Goal: Information Seeking & Learning: Learn about a topic

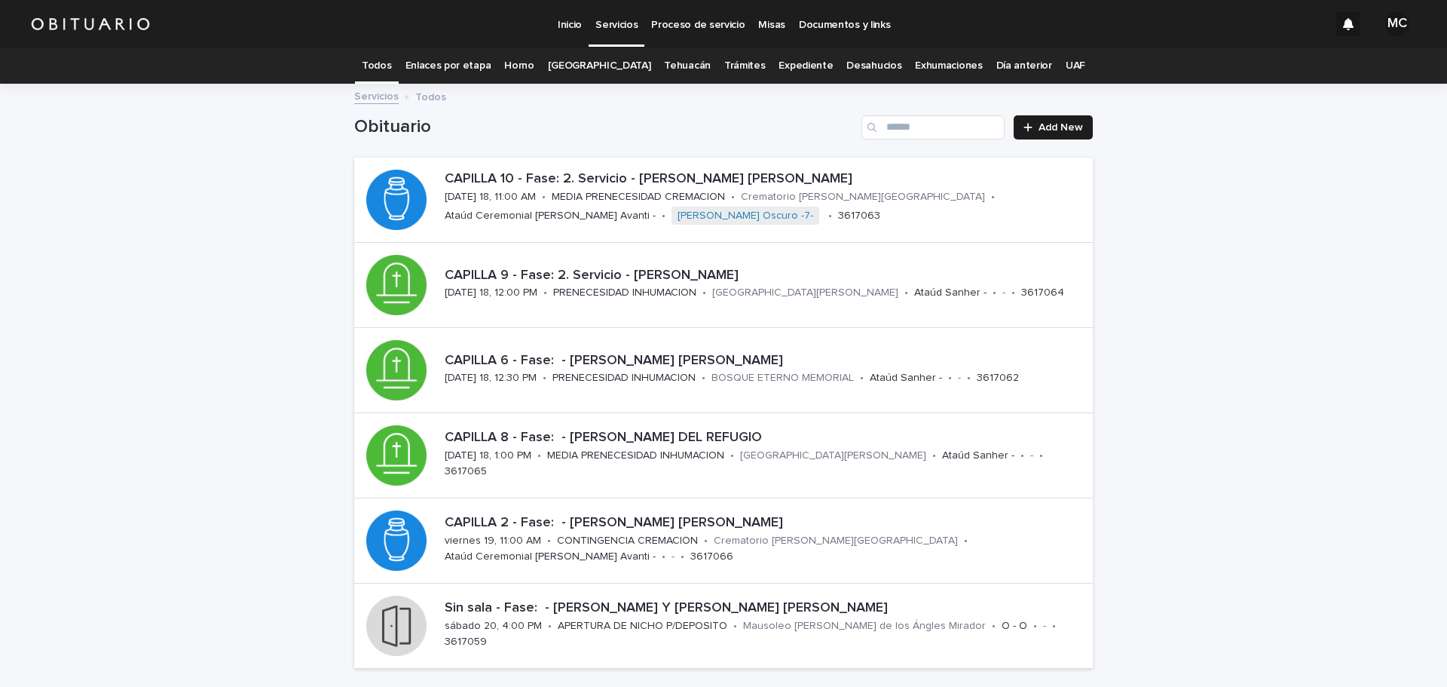
click at [781, 59] on link "Expediente" at bounding box center [806, 65] width 54 height 35
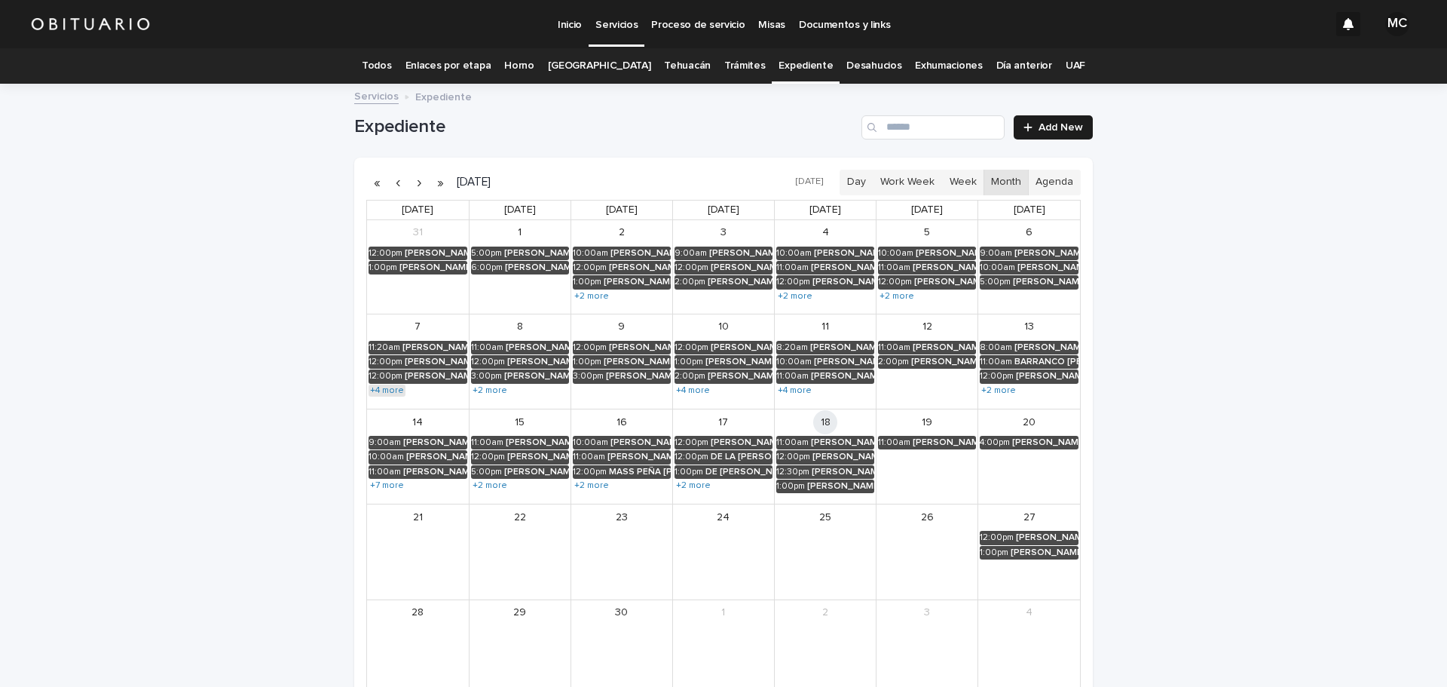
click at [386, 390] on link "+4 more" at bounding box center [387, 390] width 37 height 12
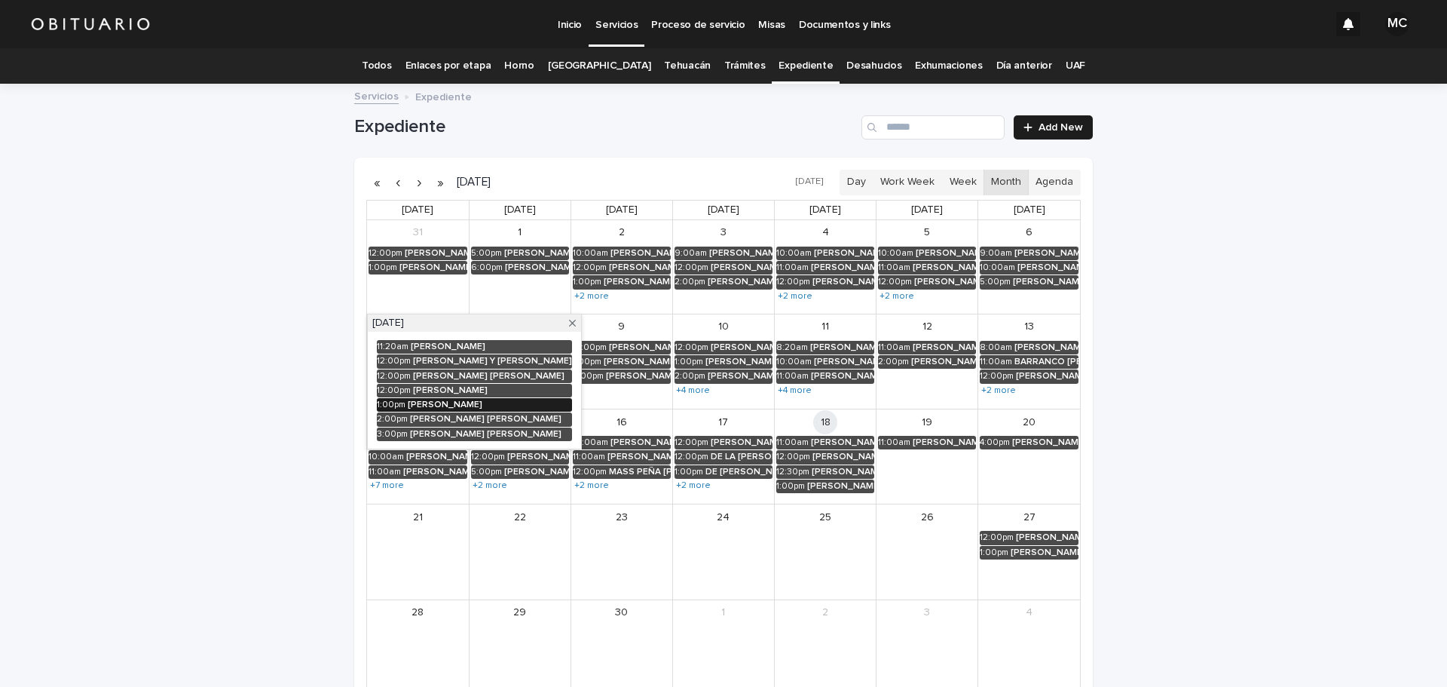
click at [442, 404] on div "[PERSON_NAME]" at bounding box center [490, 405] width 164 height 11
click at [375, 428] on button "See Details" at bounding box center [476, 427] width 202 height 25
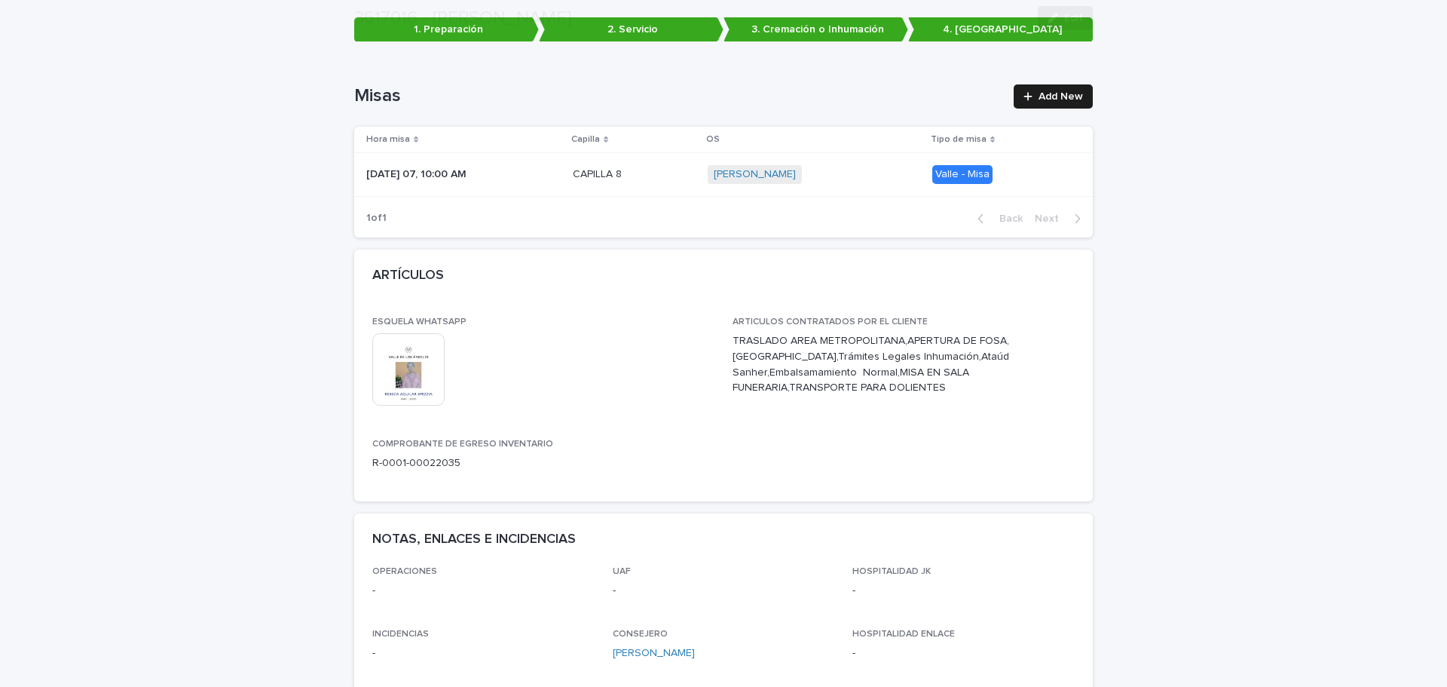
scroll to position [302, 0]
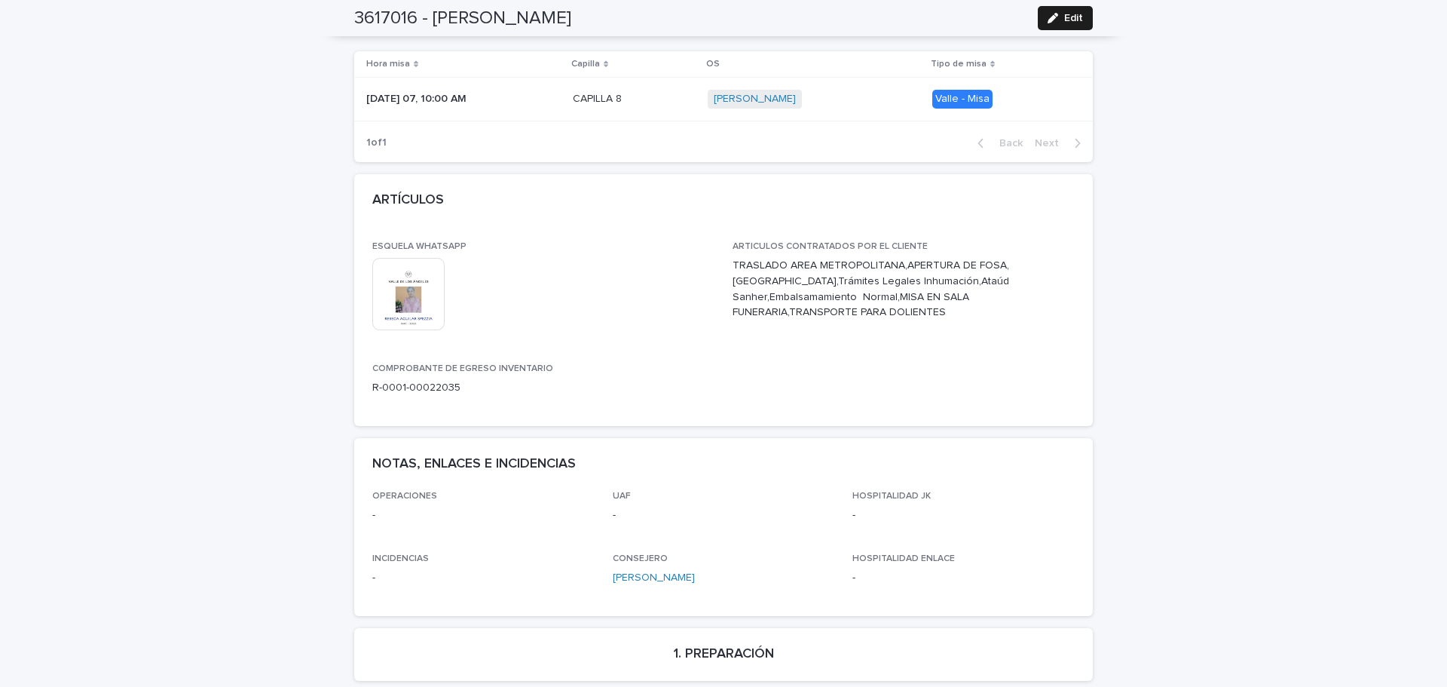
click at [401, 296] on img at bounding box center [408, 294] width 72 height 72
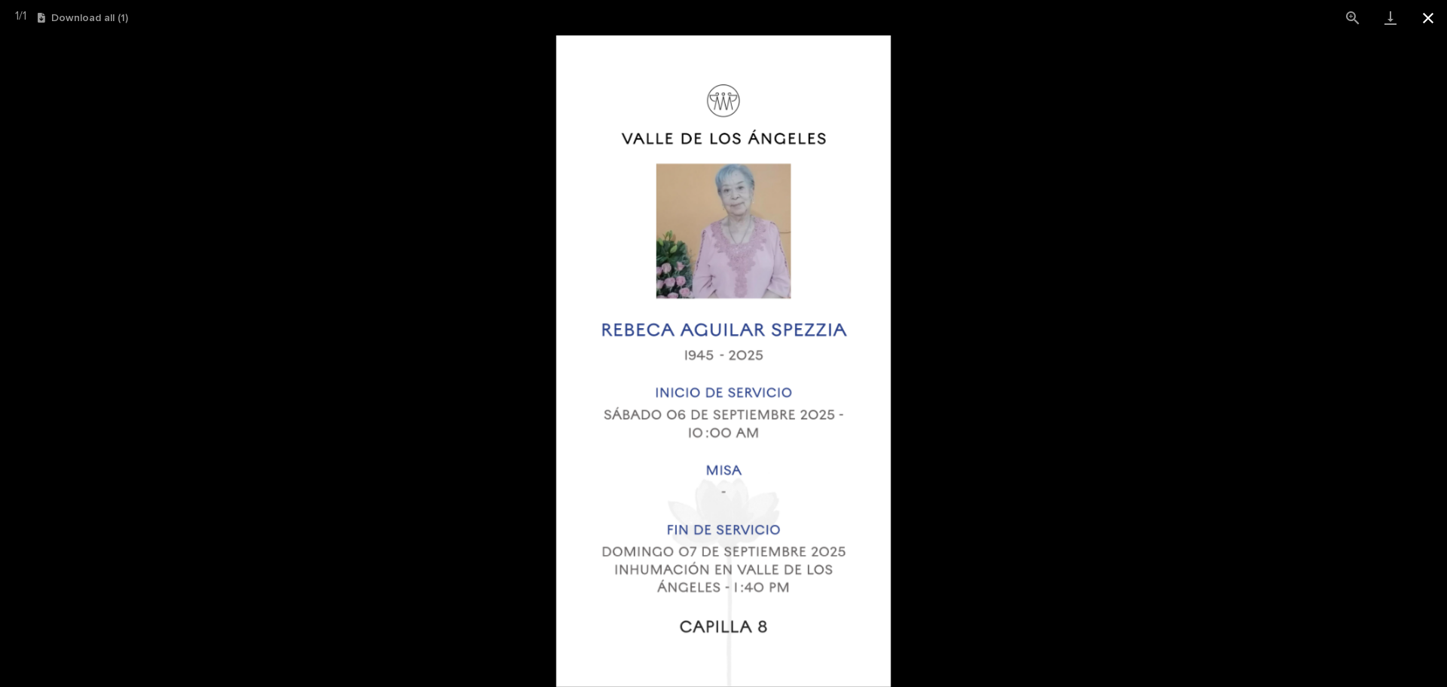
click at [1424, 11] on button "Close gallery" at bounding box center [1429, 17] width 38 height 35
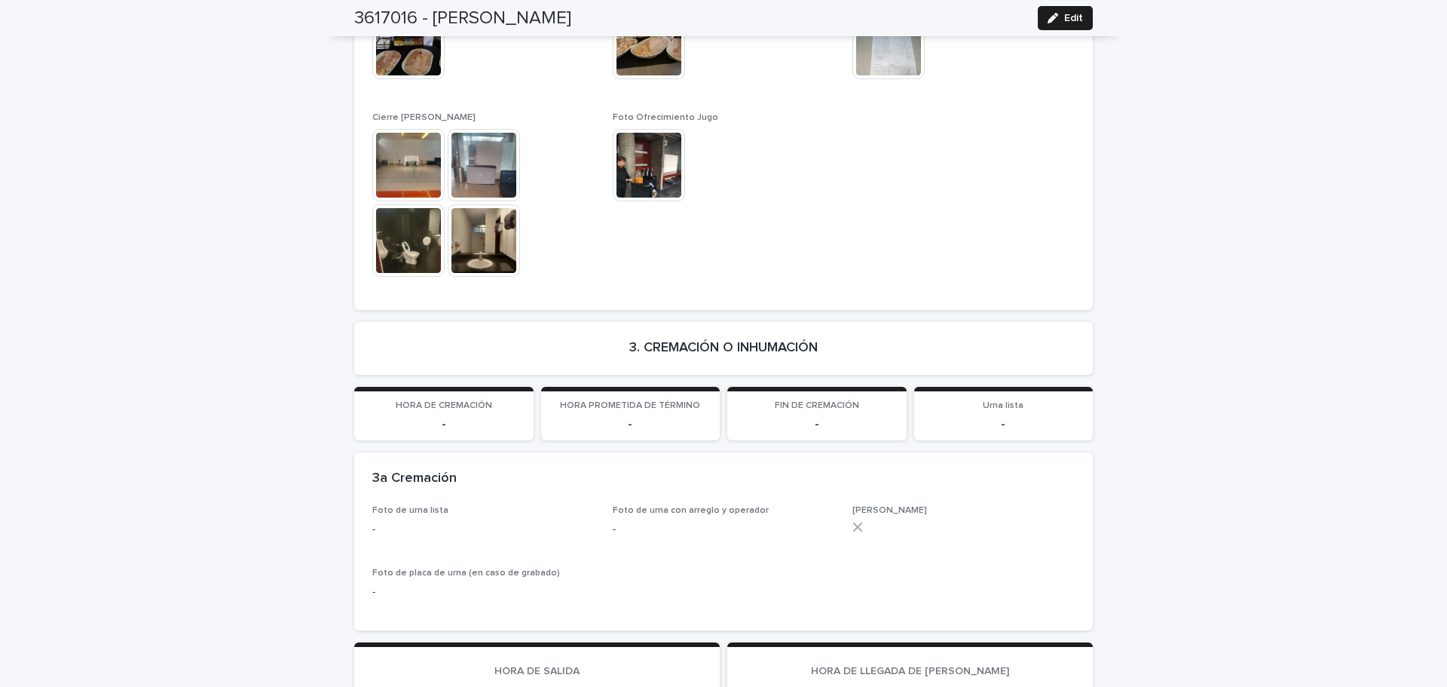
scroll to position [2035, 0]
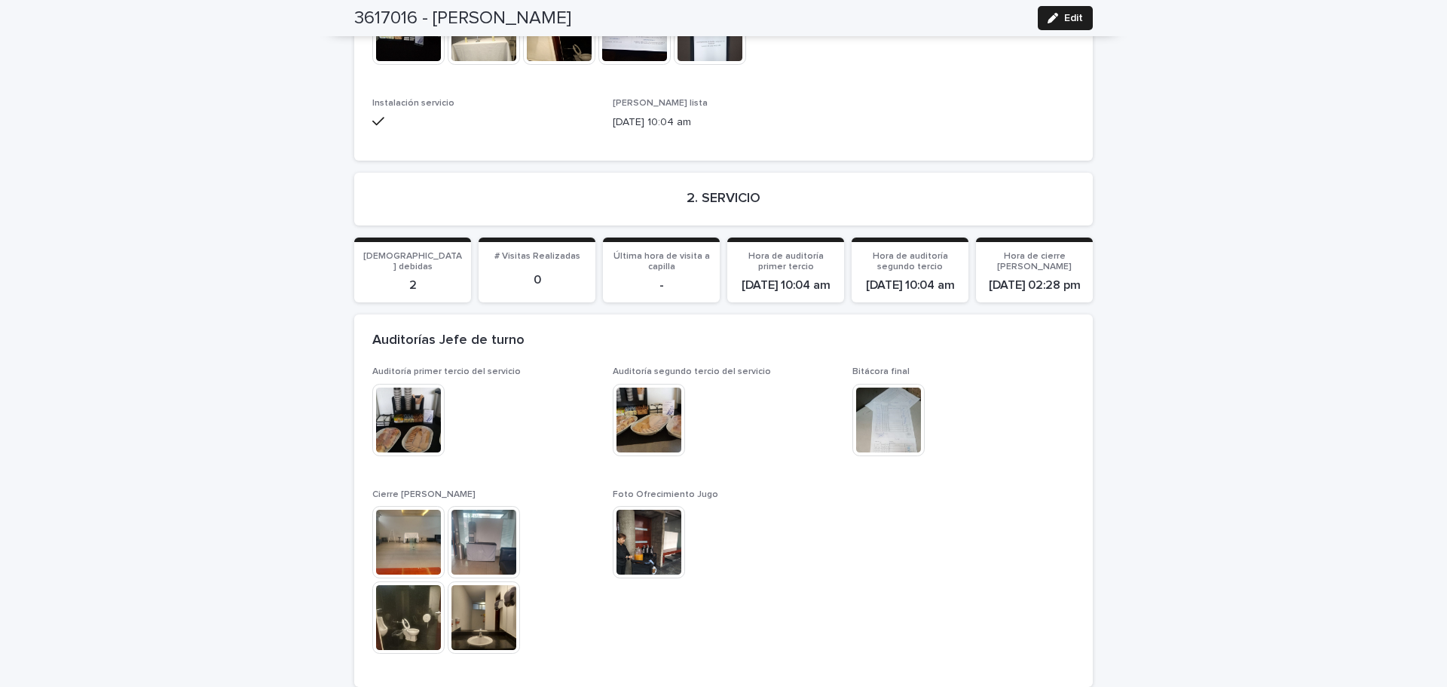
click at [632, 407] on img at bounding box center [649, 420] width 72 height 72
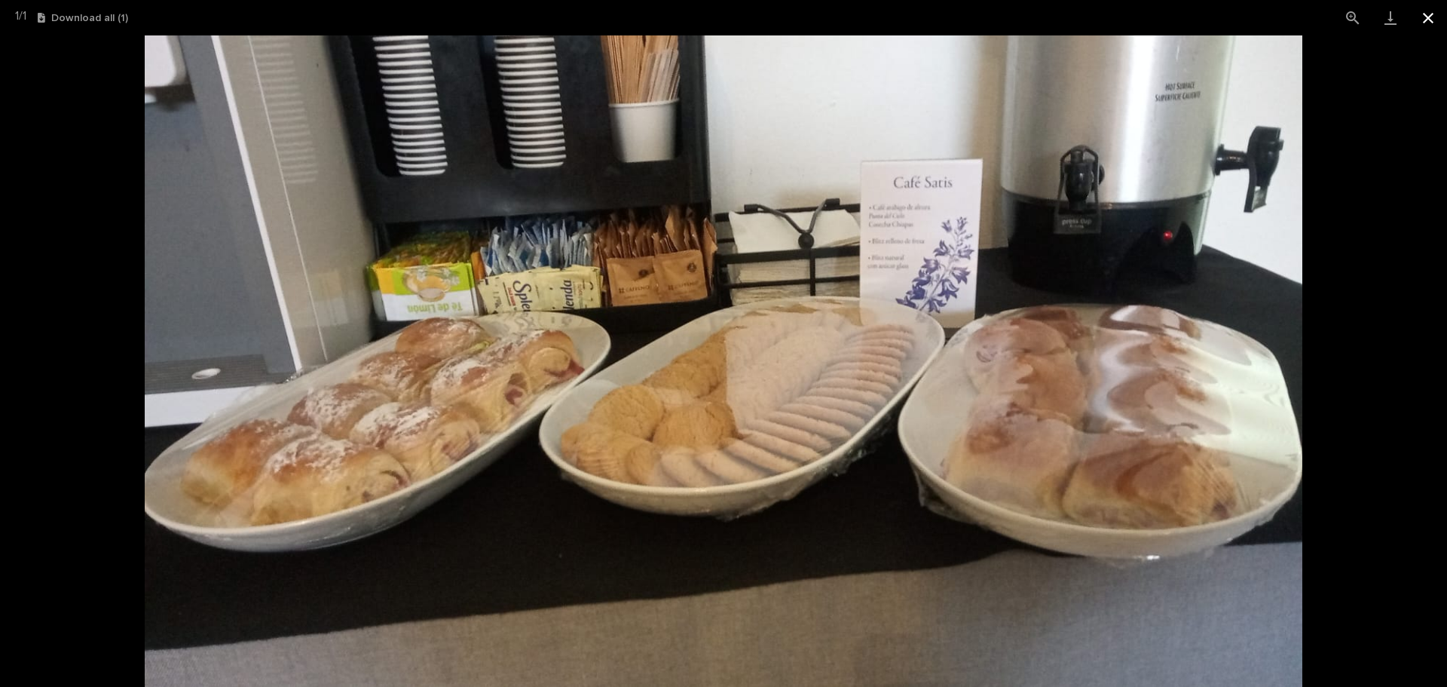
click at [1429, 20] on button "Close gallery" at bounding box center [1429, 17] width 38 height 35
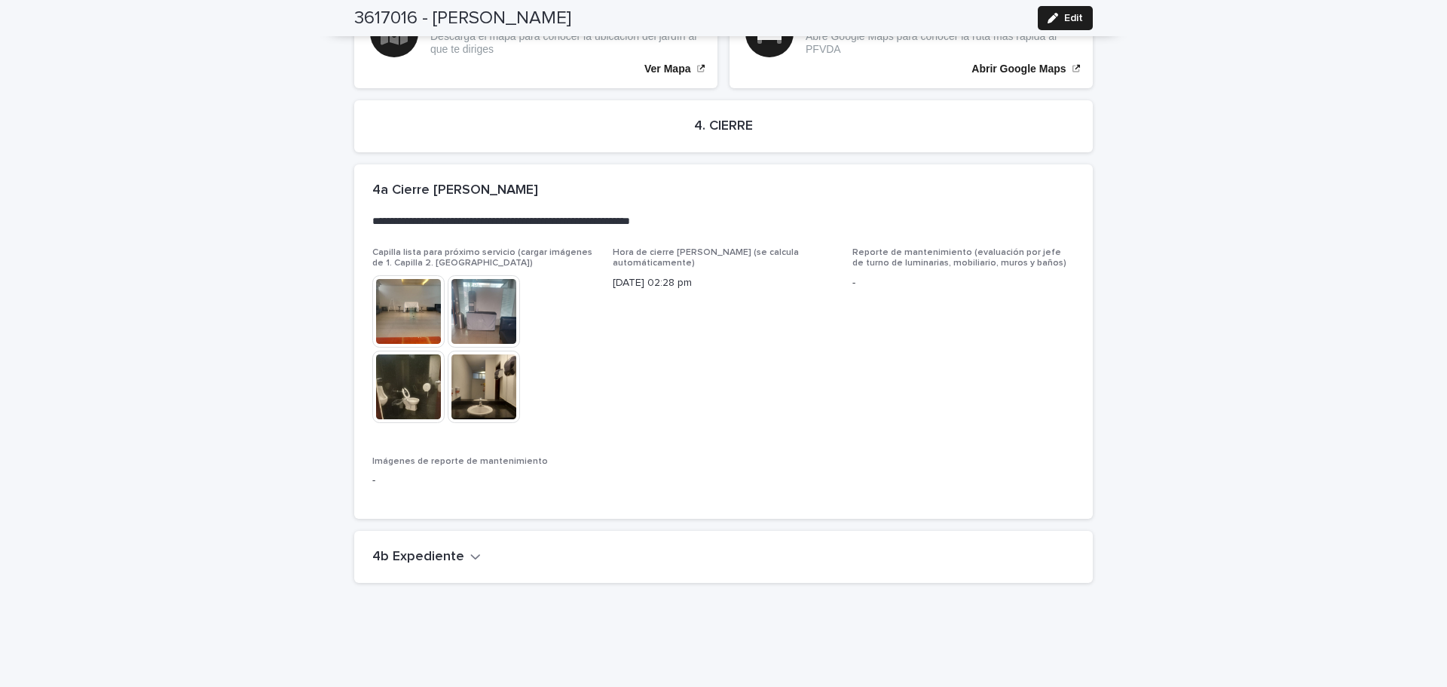
scroll to position [3179, 0]
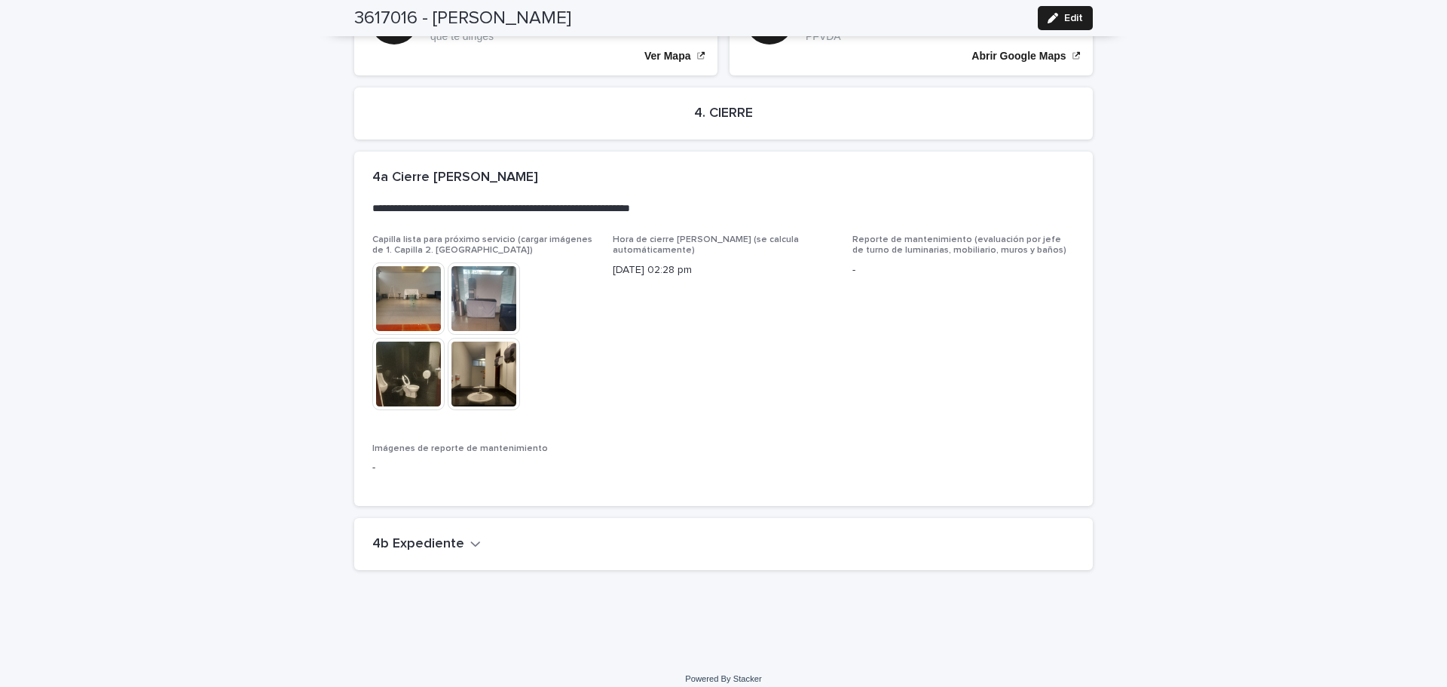
drag, startPoint x: 398, startPoint y: 528, endPoint x: 673, endPoint y: 451, distance: 285.7
click at [400, 536] on h2 "4b Expediente" at bounding box center [418, 544] width 92 height 17
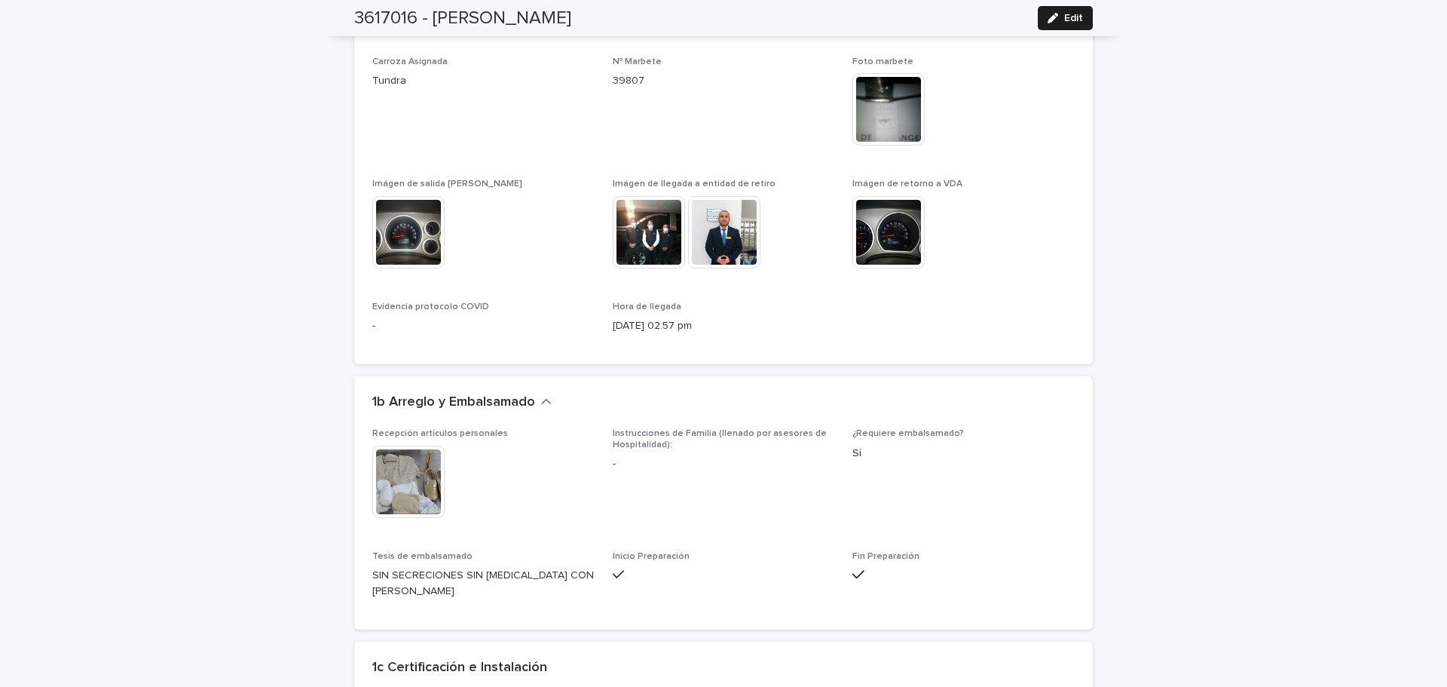
scroll to position [1241, 0]
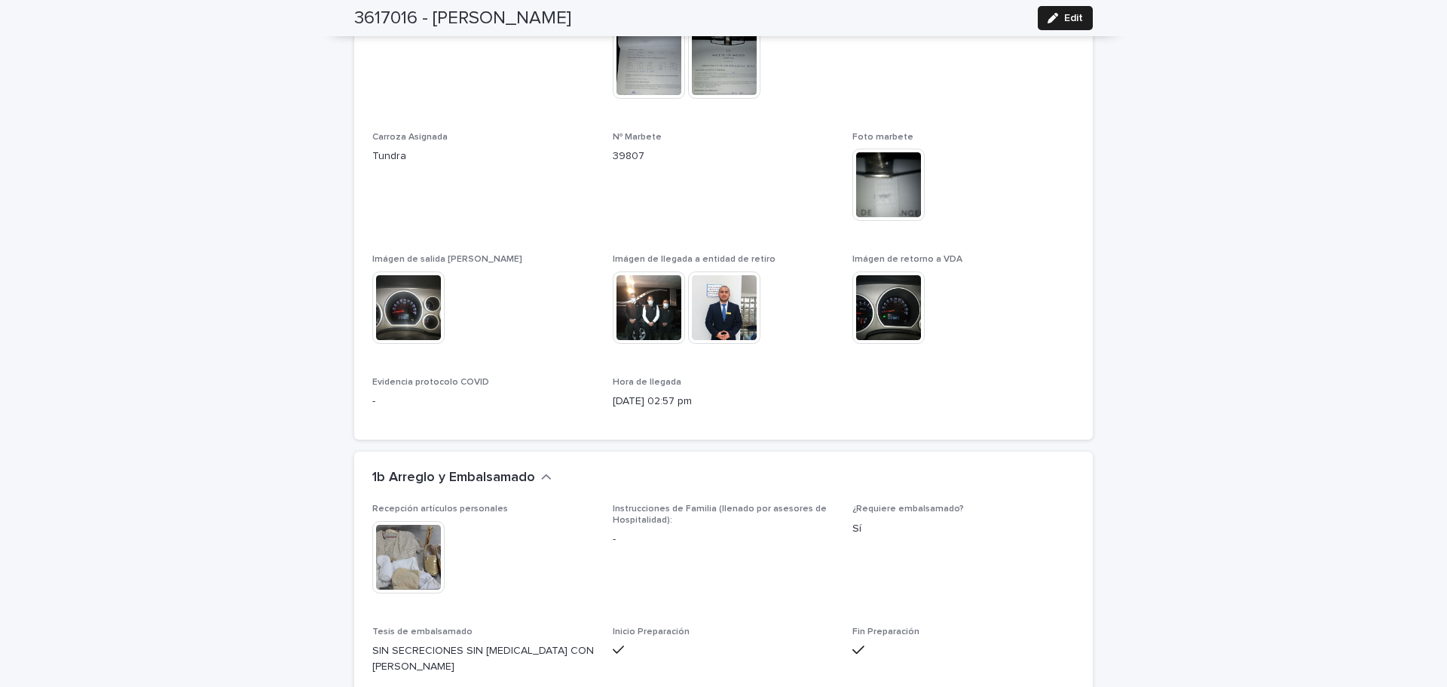
click at [734, 295] on img at bounding box center [724, 307] width 72 height 72
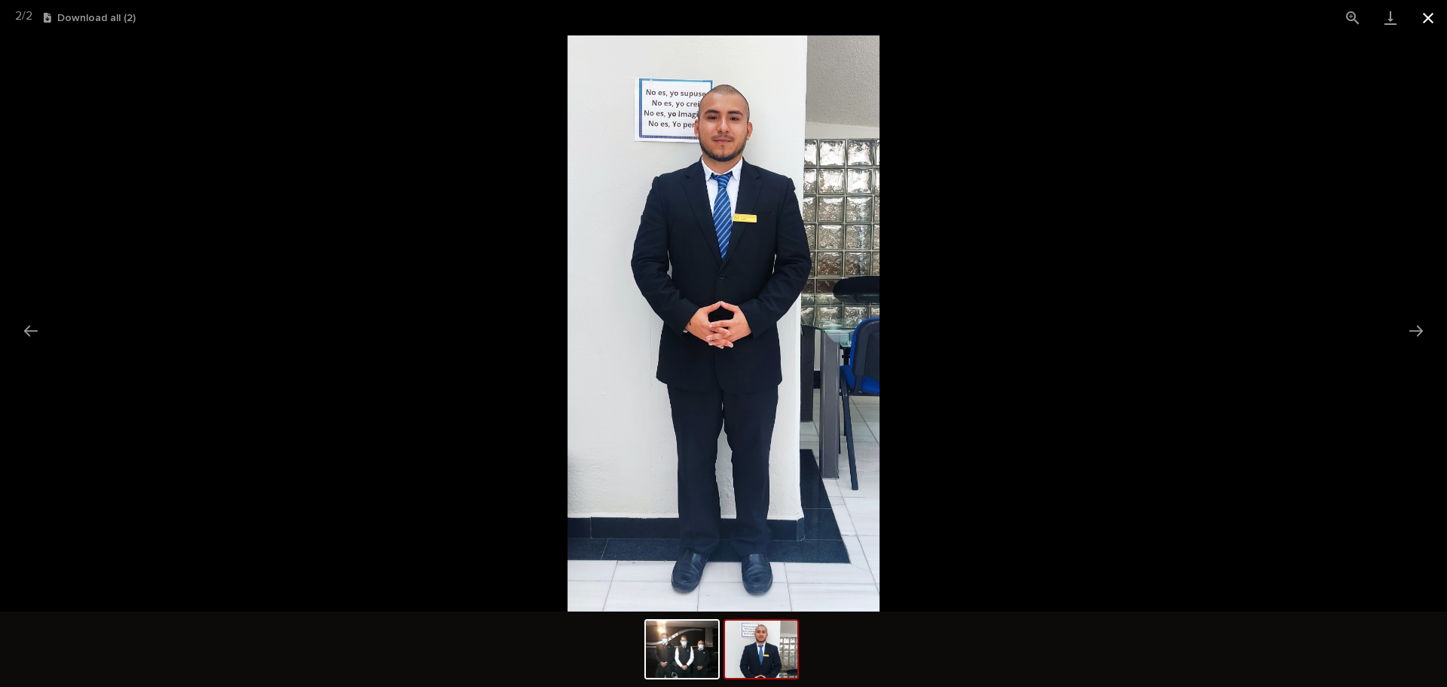
click at [1434, 14] on button "Close gallery" at bounding box center [1429, 17] width 38 height 35
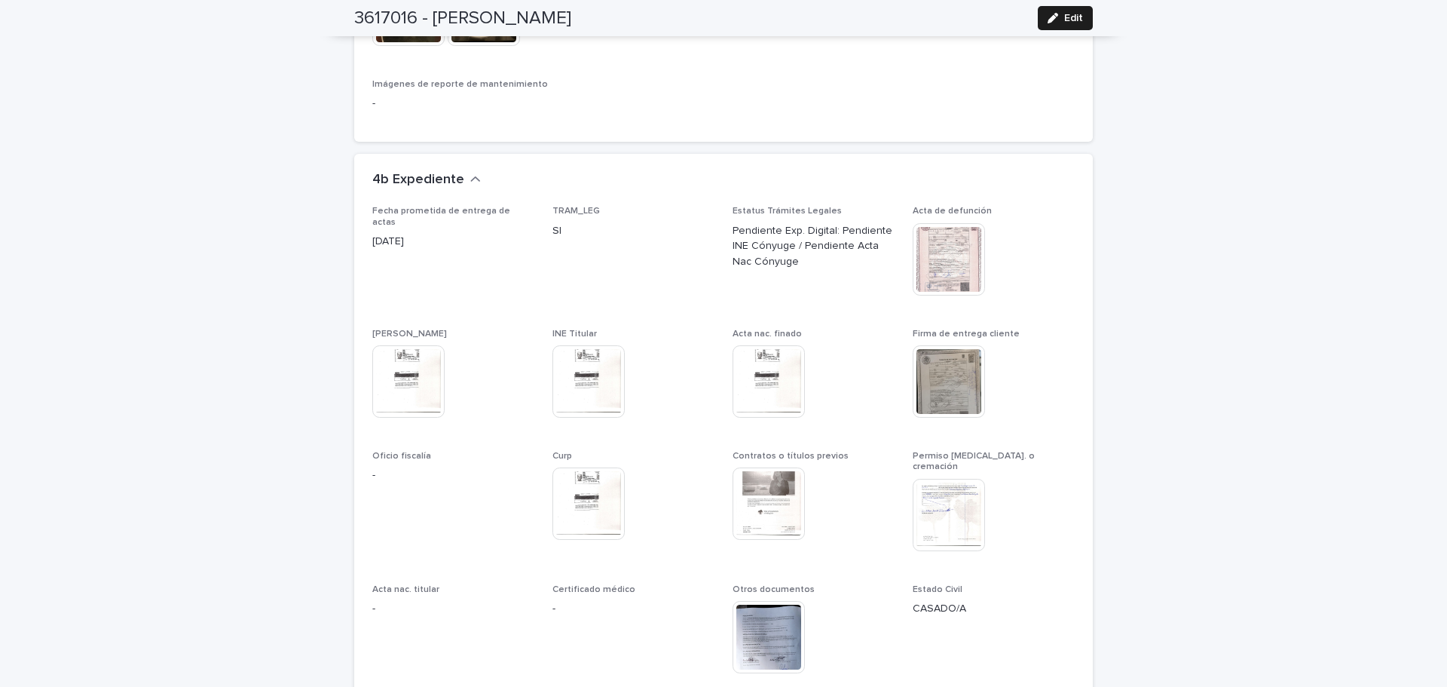
scroll to position [3769, 0]
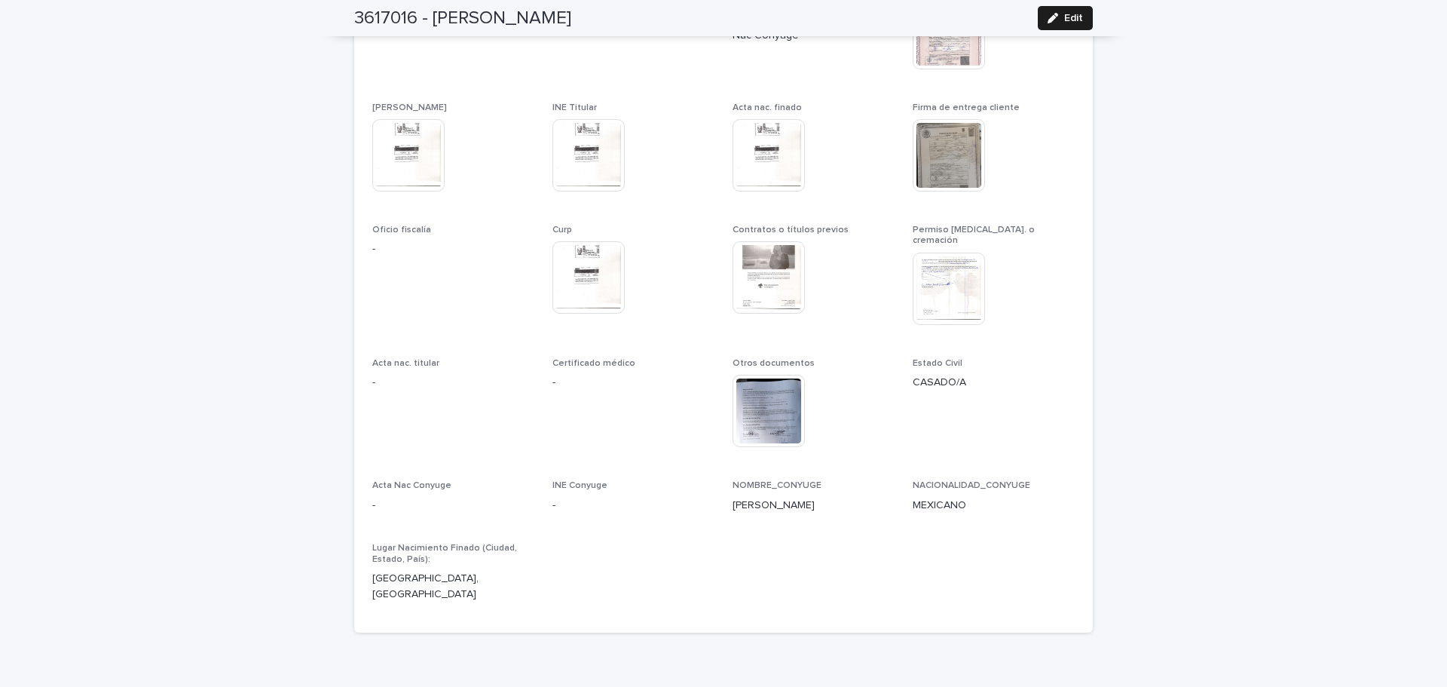
click at [775, 254] on img at bounding box center [769, 277] width 72 height 72
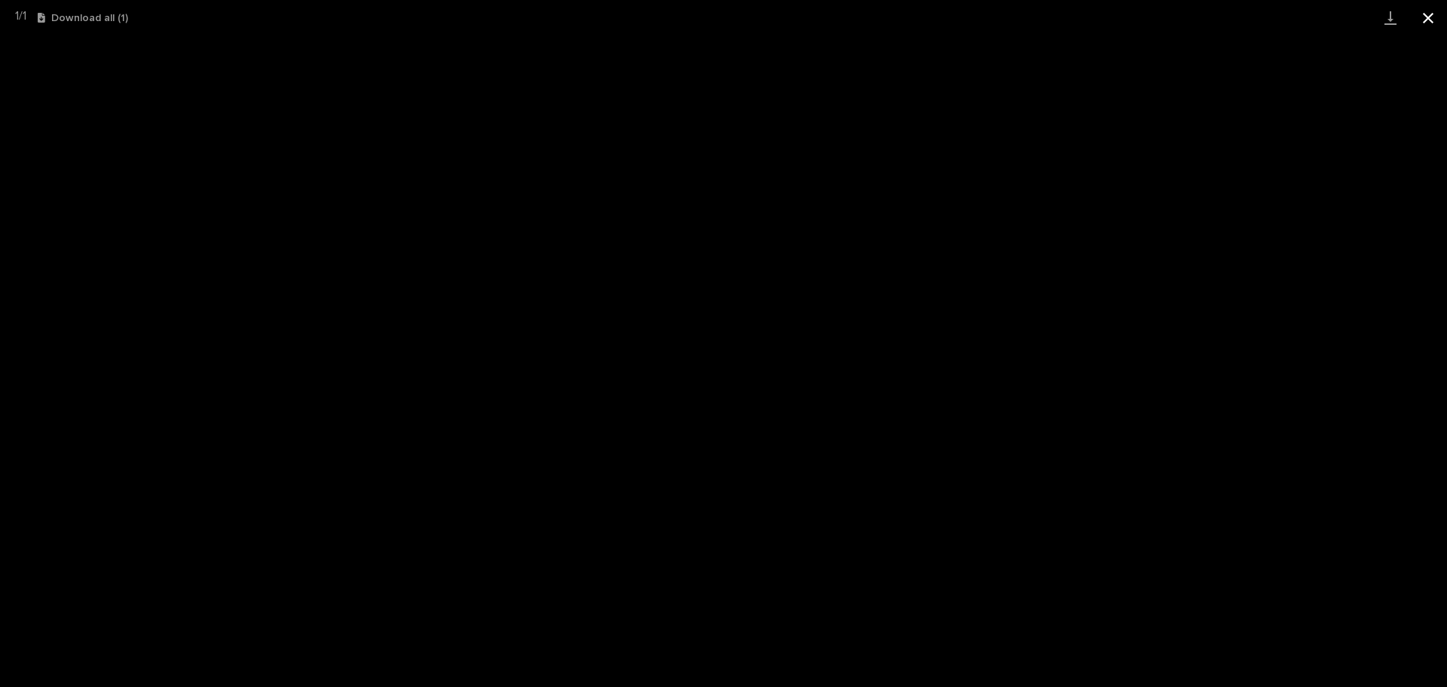
click at [1441, 17] on button "Close gallery" at bounding box center [1429, 17] width 38 height 35
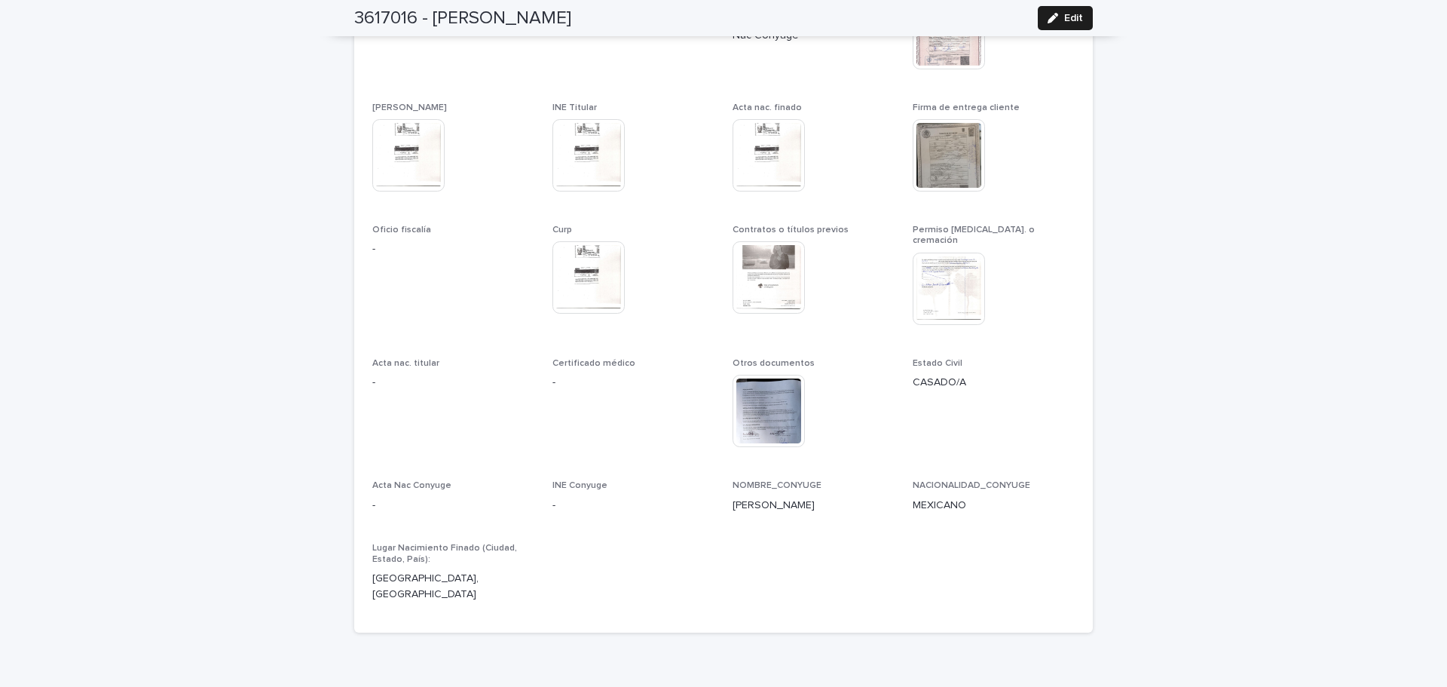
scroll to position [3804, 0]
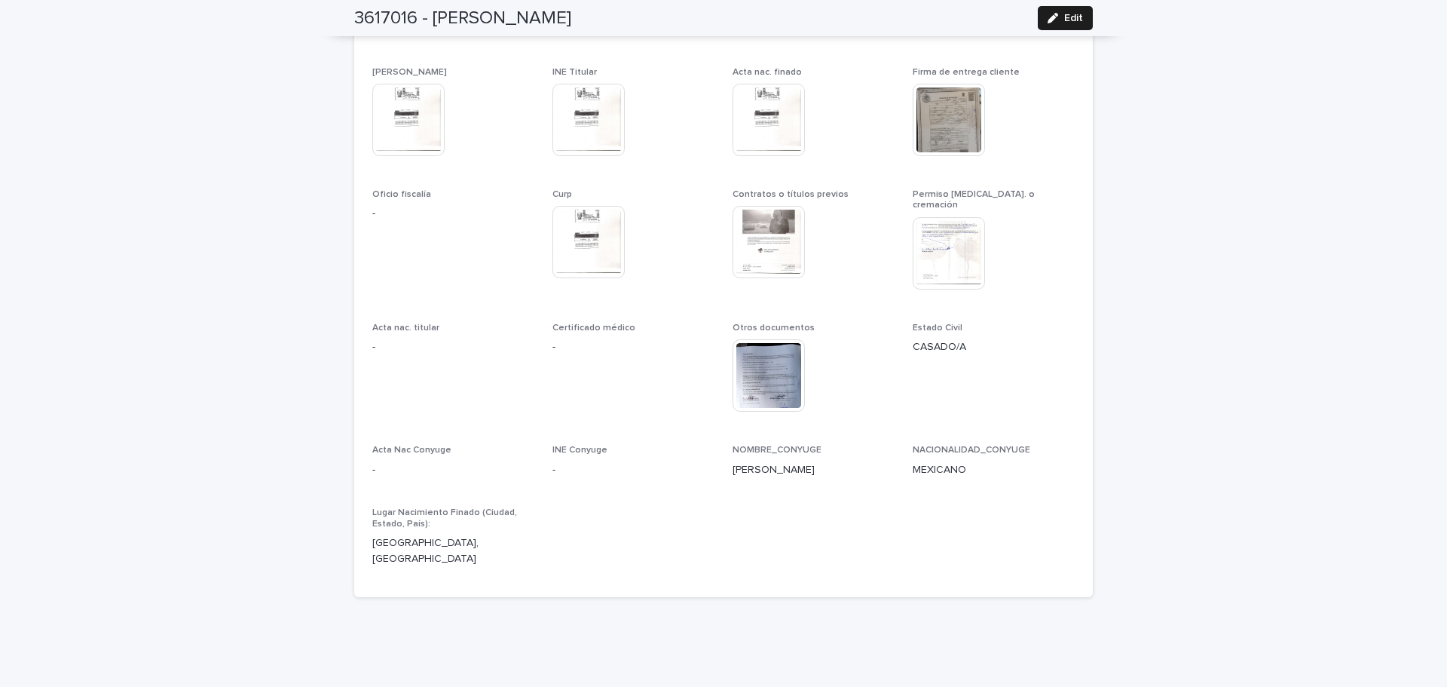
click at [774, 356] on img at bounding box center [769, 375] width 72 height 72
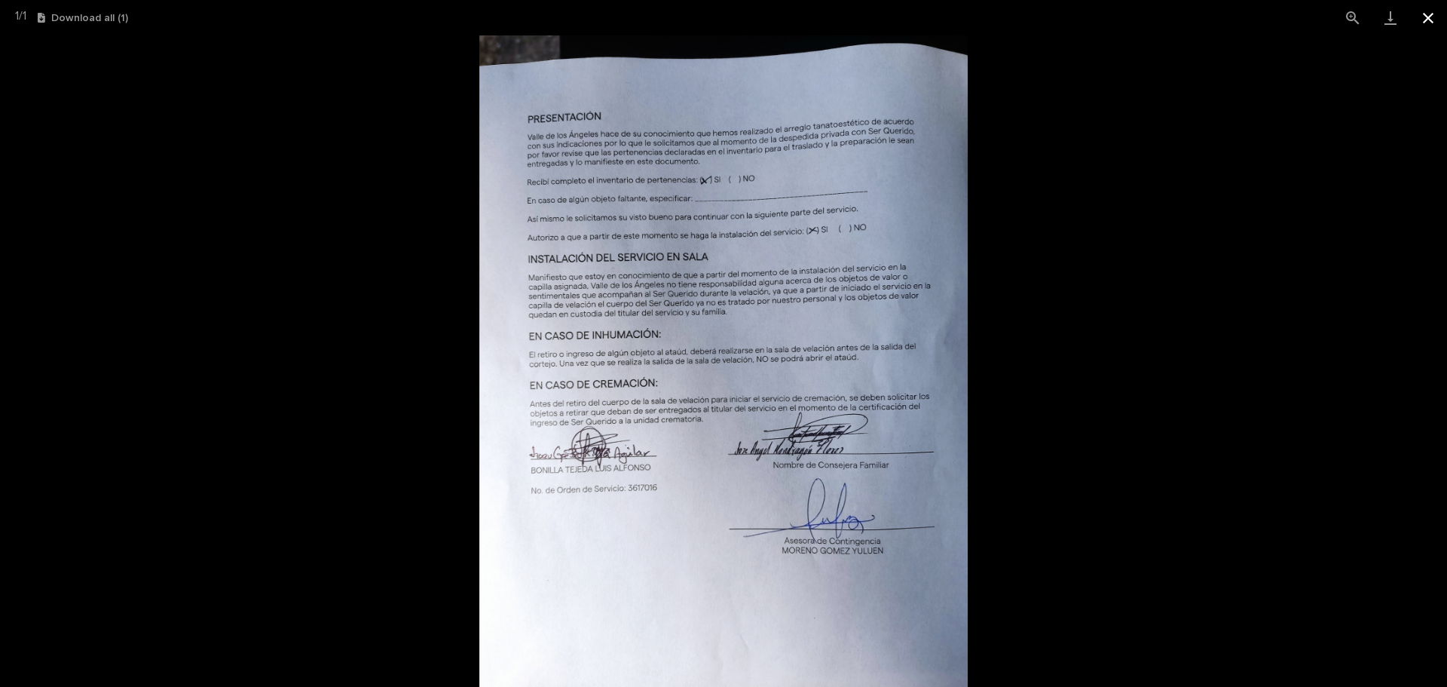
click at [1431, 15] on button "Close gallery" at bounding box center [1429, 17] width 38 height 35
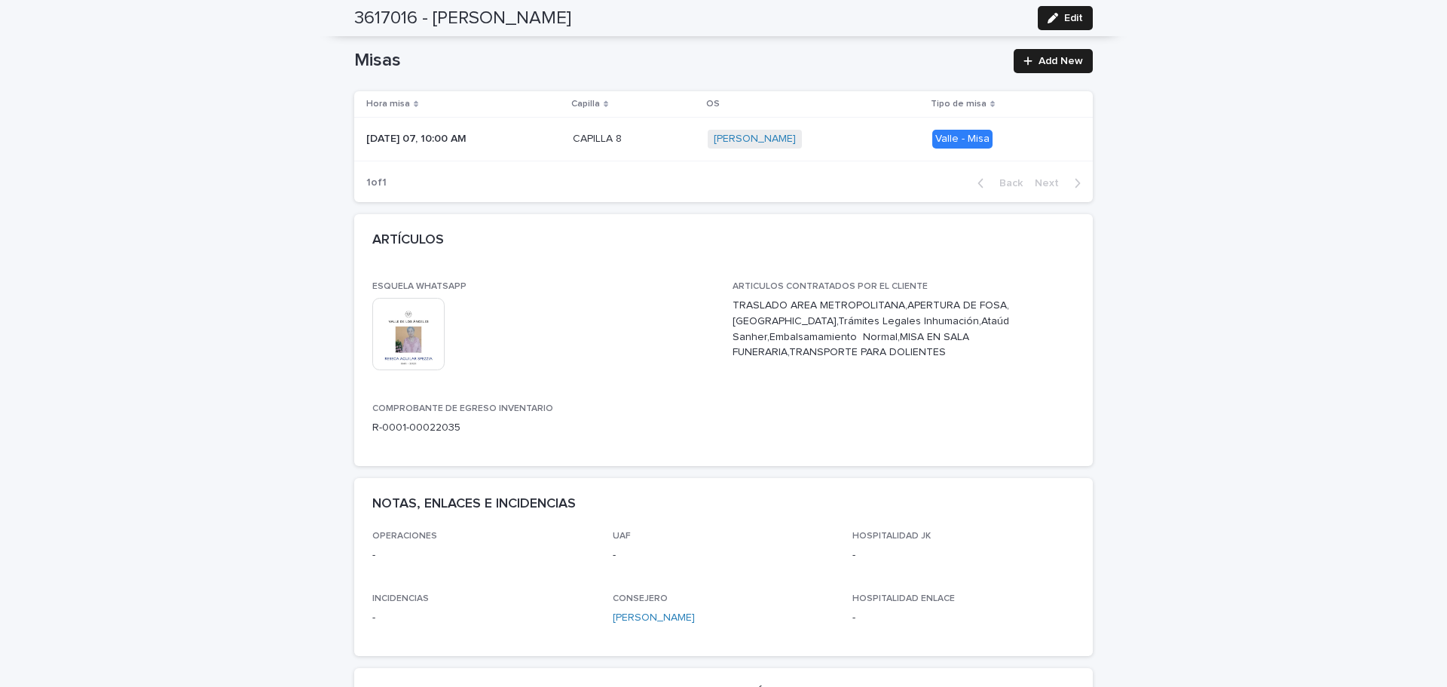
scroll to position [0, 0]
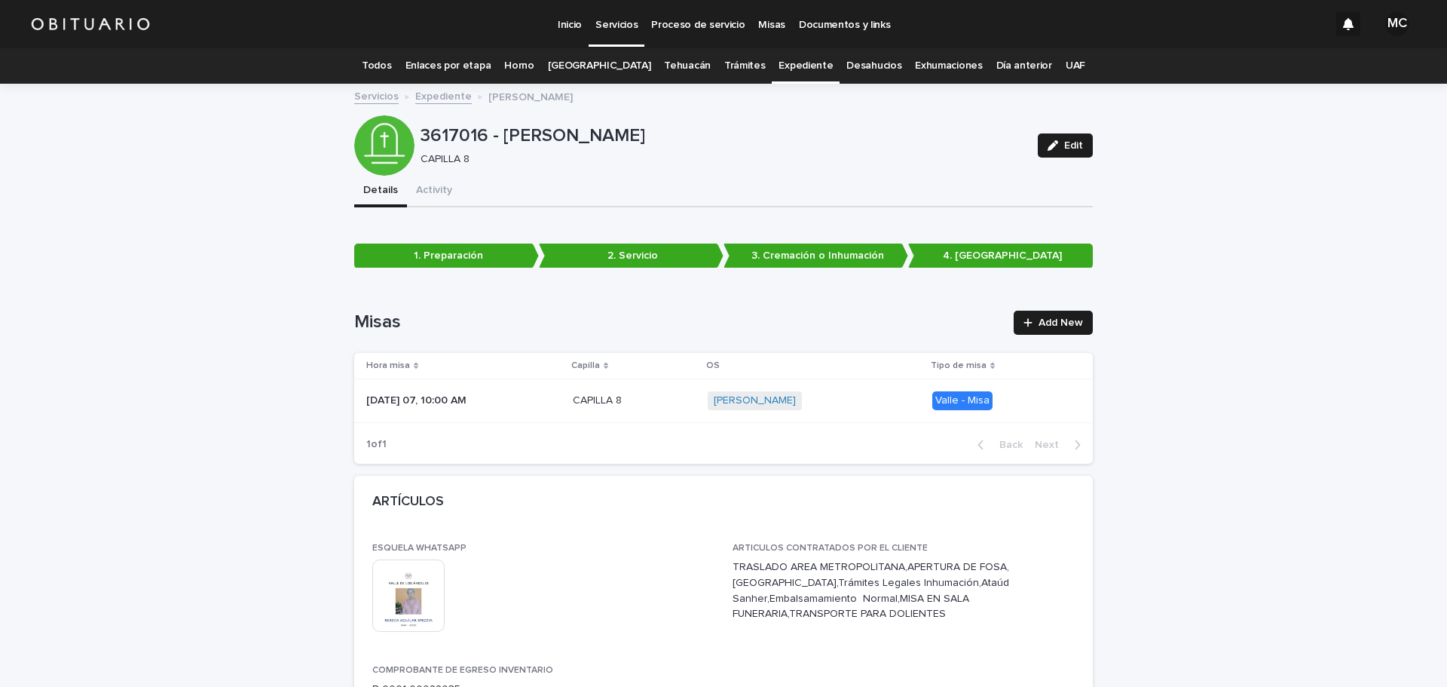
click at [439, 96] on link "Expediente" at bounding box center [443, 95] width 57 height 17
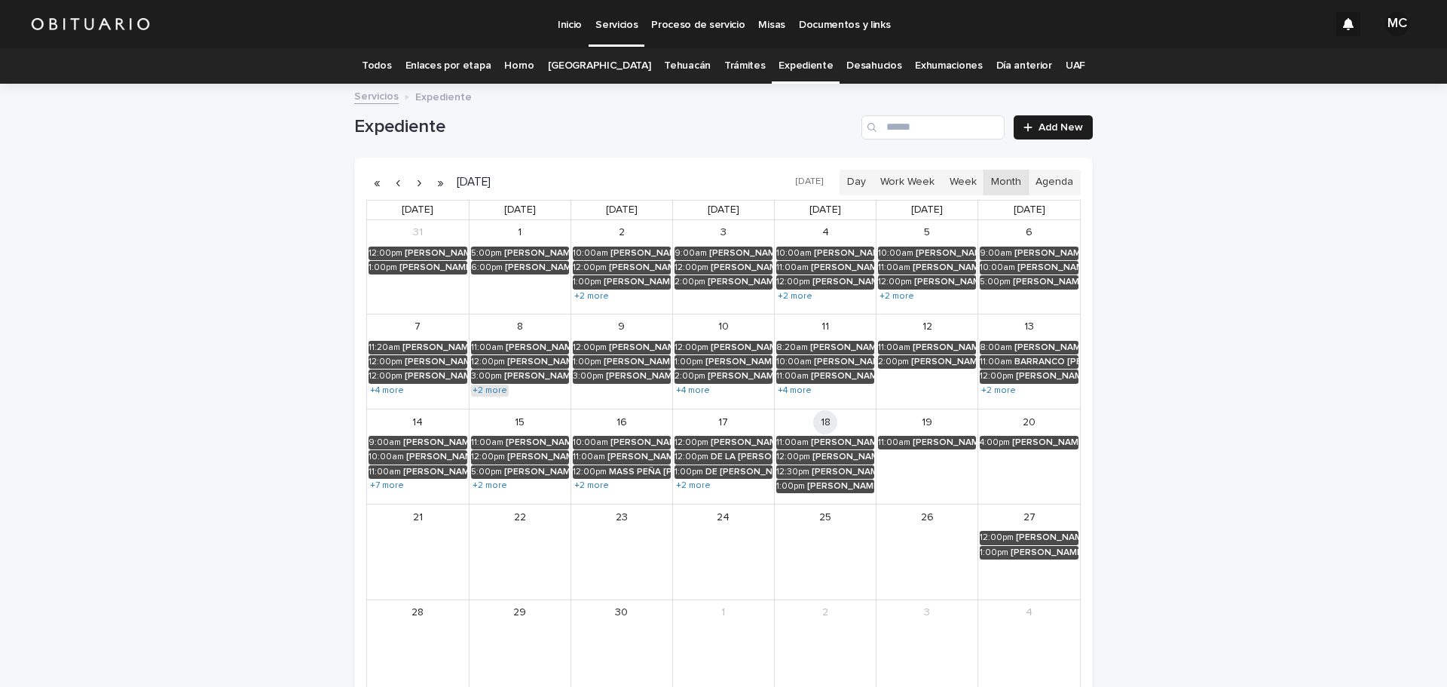
click at [482, 388] on link "+2 more" at bounding box center [490, 390] width 38 height 12
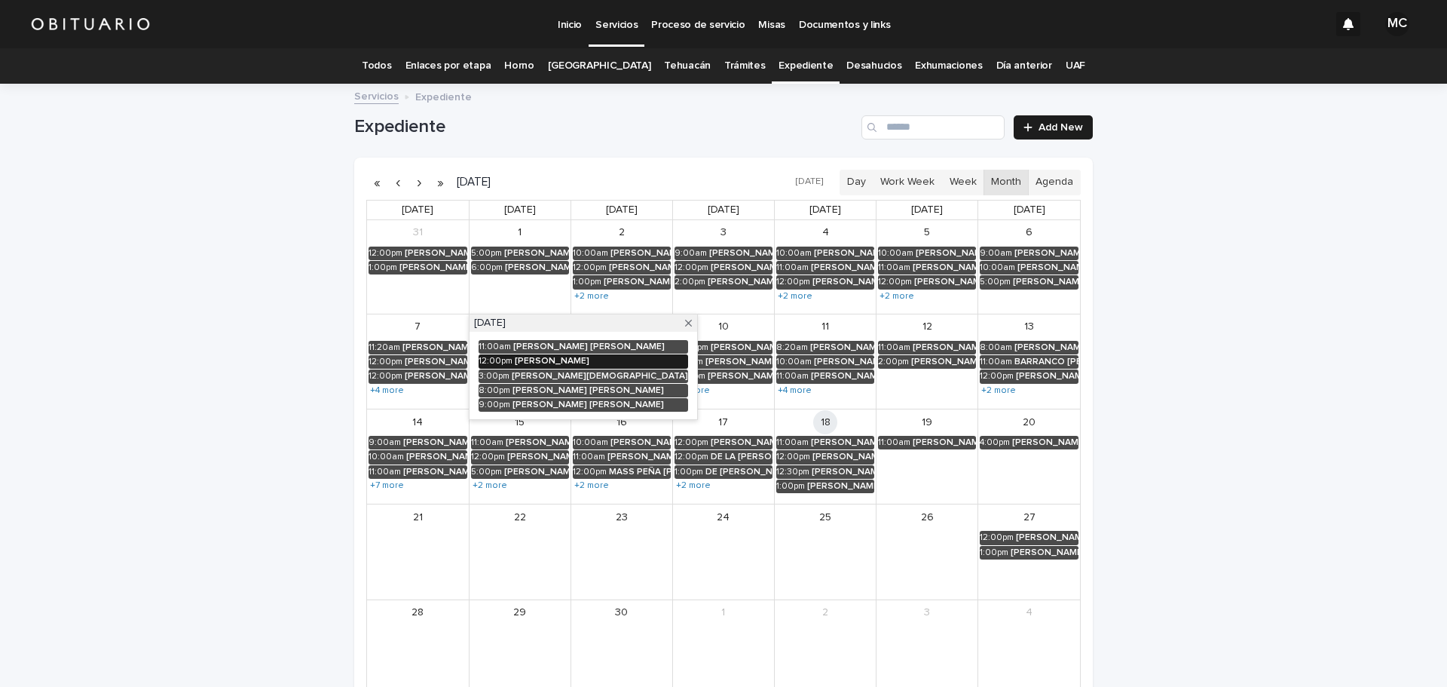
click at [540, 361] on div "[PERSON_NAME]" at bounding box center [601, 361] width 173 height 11
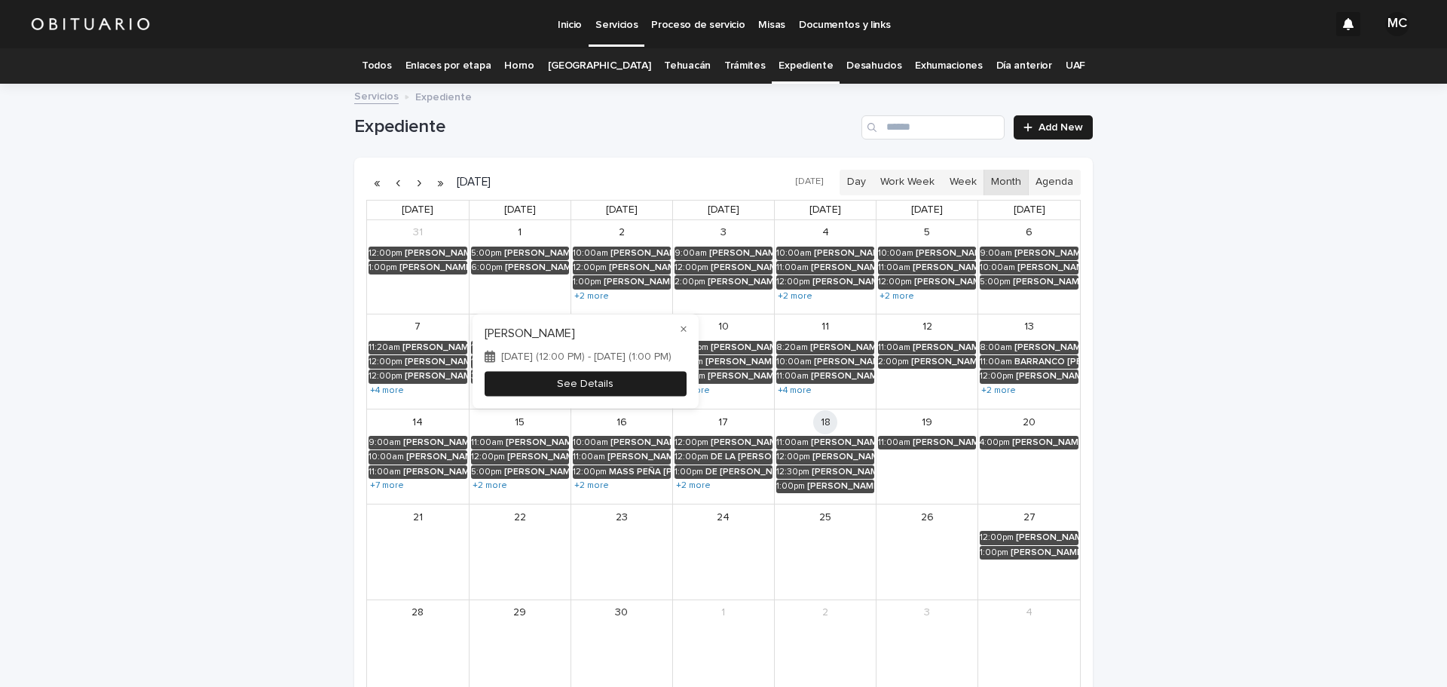
click at [485, 386] on button "See Details" at bounding box center [586, 384] width 202 height 25
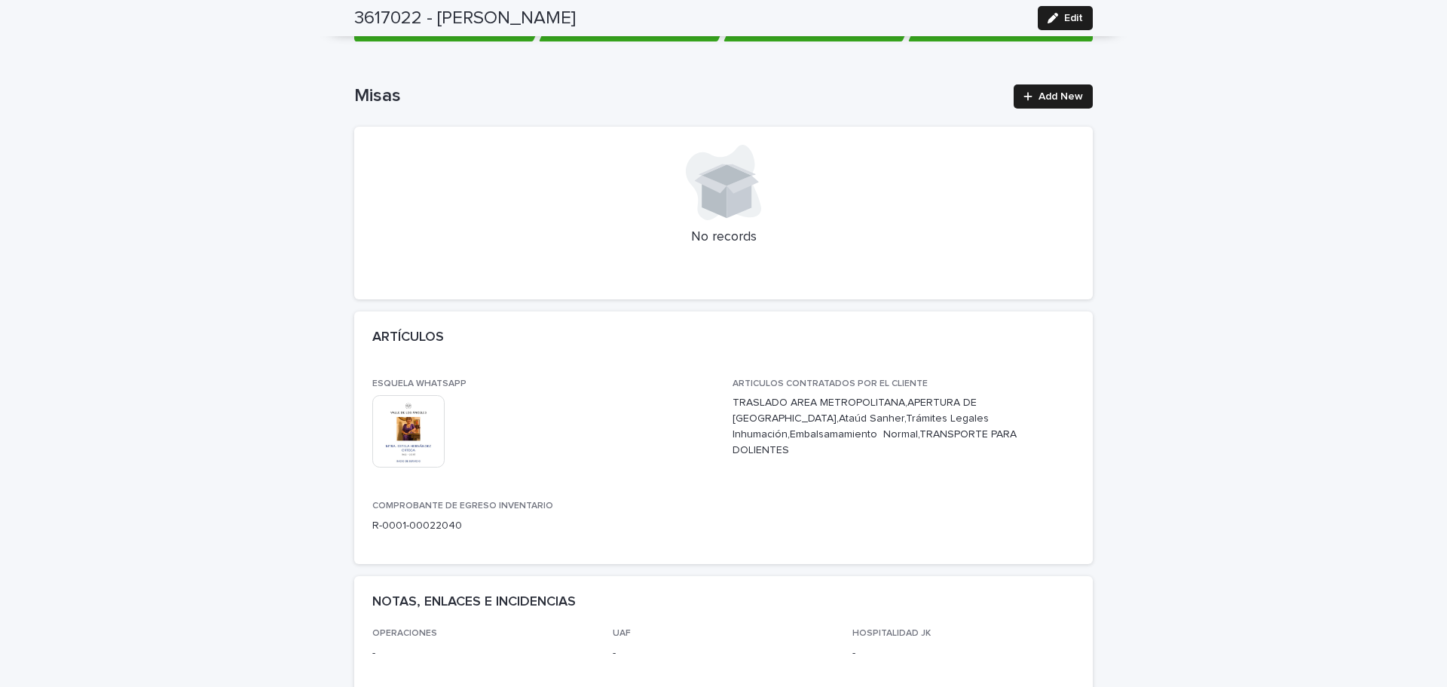
scroll to position [302, 0]
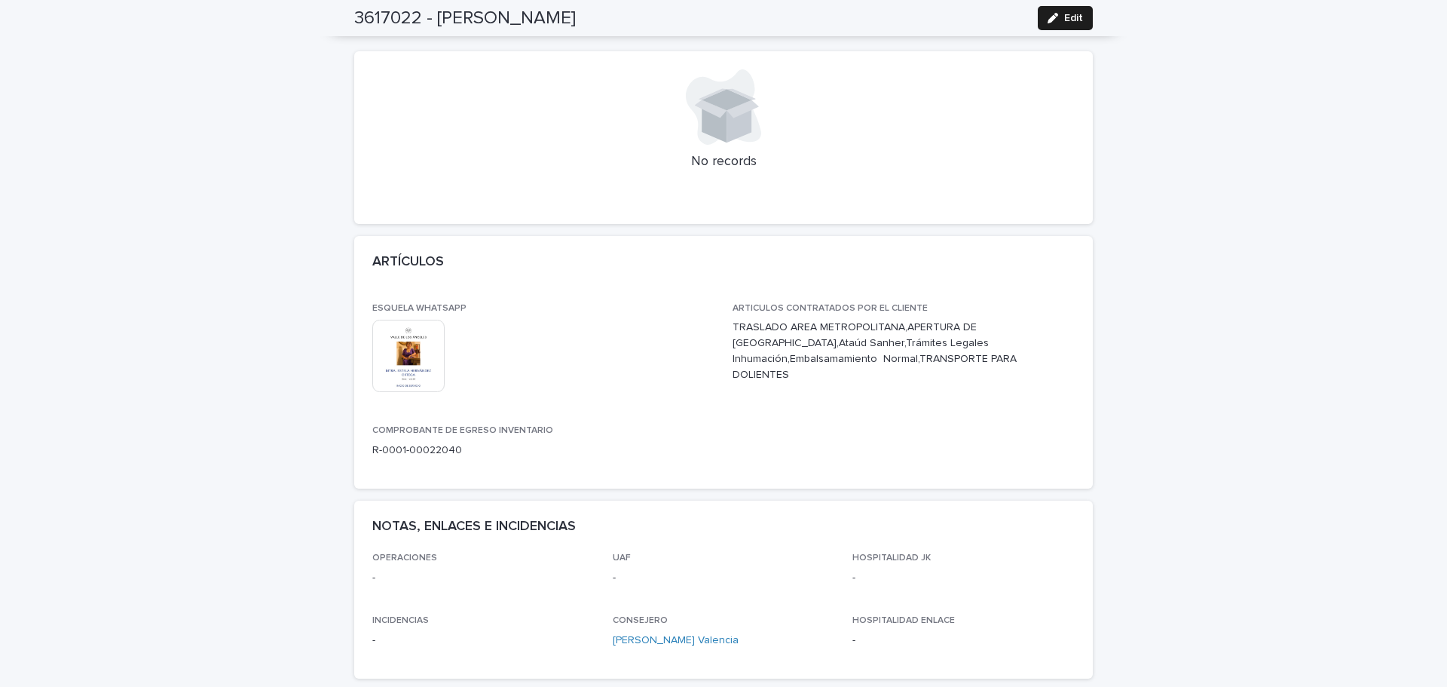
click at [400, 357] on img at bounding box center [408, 356] width 72 height 72
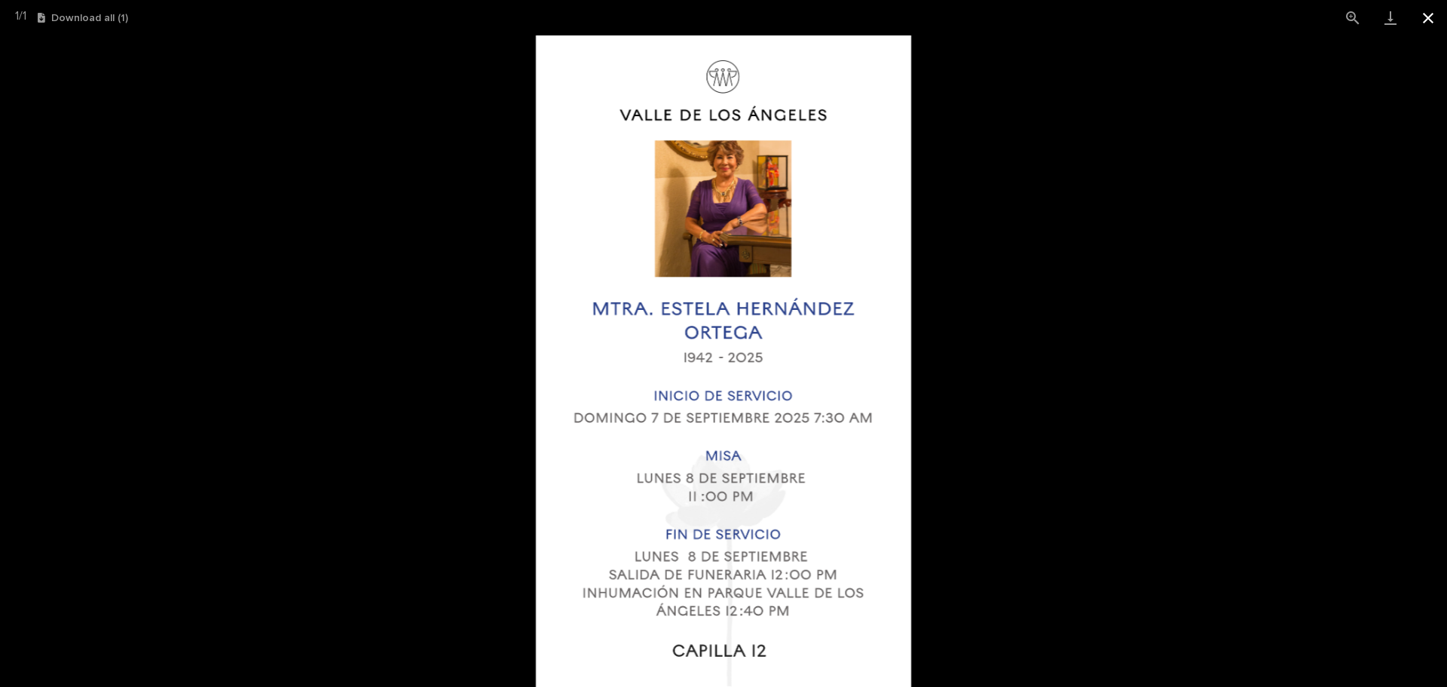
click at [1428, 25] on button "Close gallery" at bounding box center [1429, 17] width 38 height 35
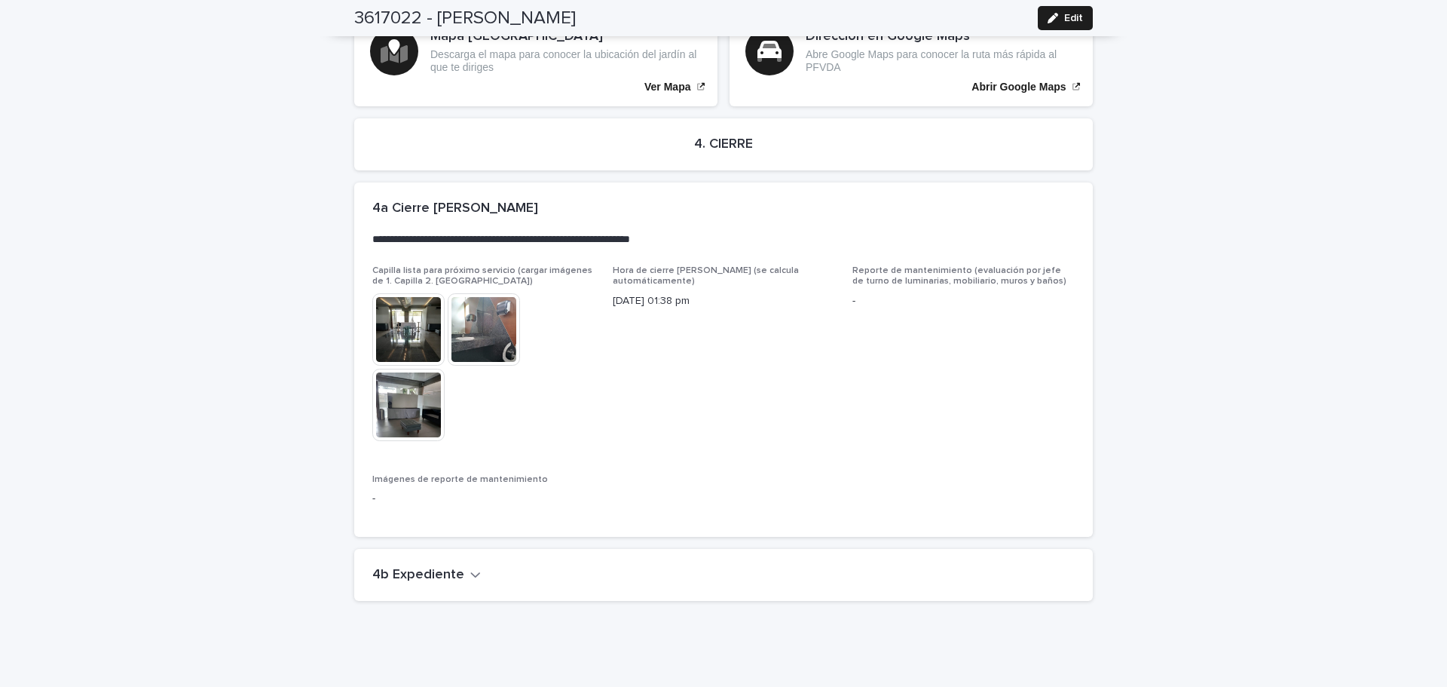
scroll to position [3272, 0]
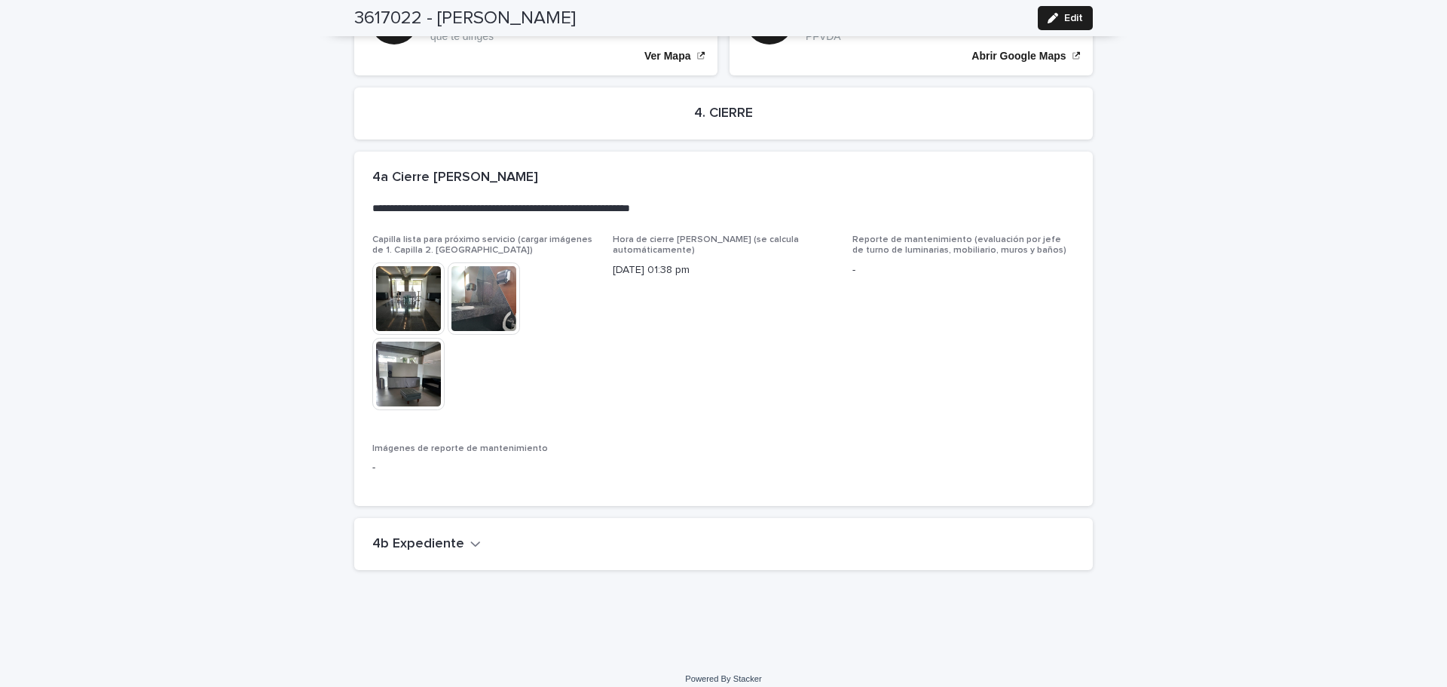
click at [460, 537] on button "4b Expediente" at bounding box center [426, 544] width 109 height 17
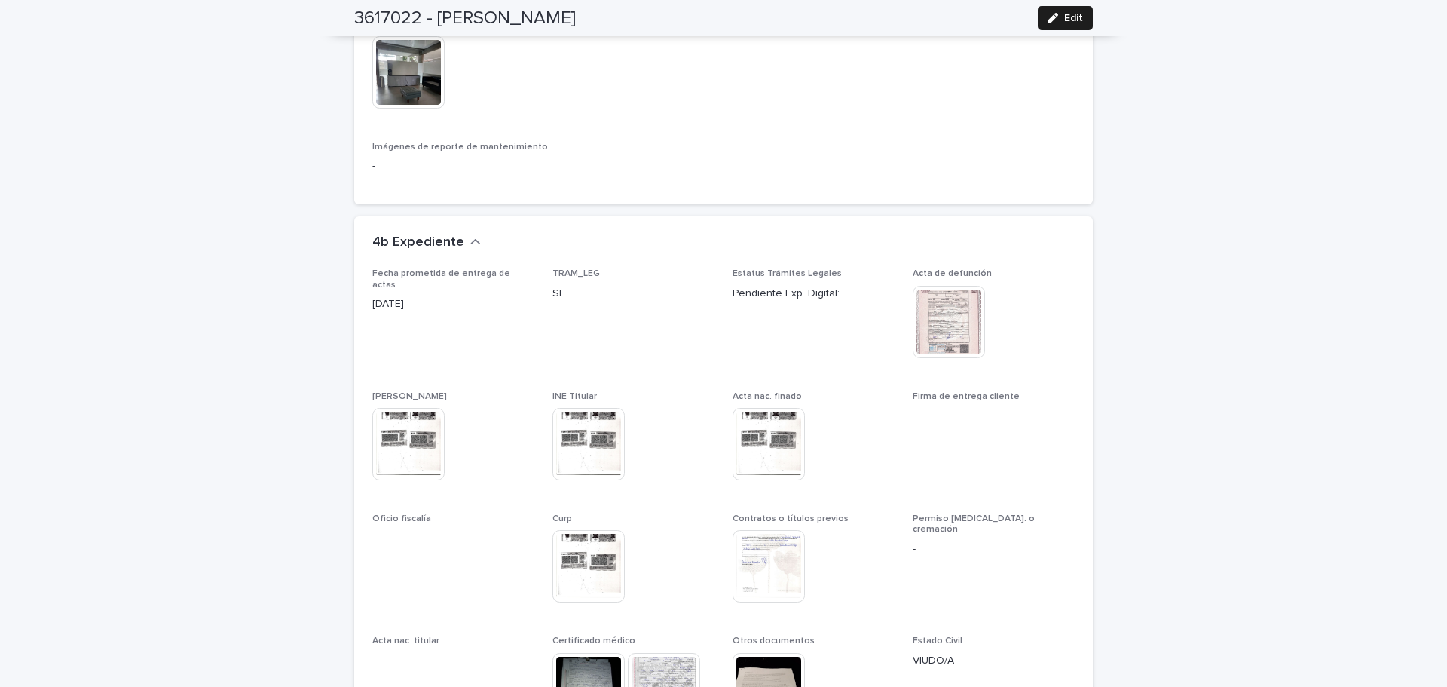
scroll to position [3724, 0]
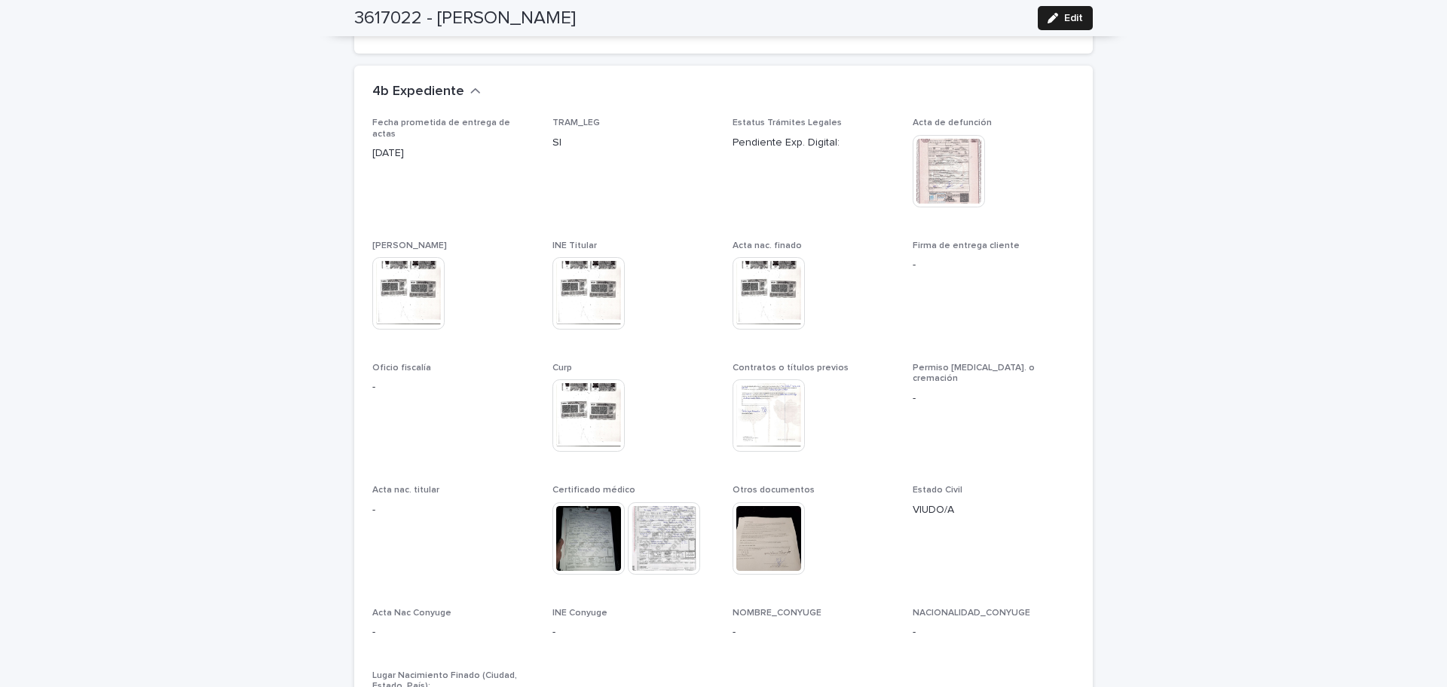
click at [778, 363] on div "Contratos o títulos previos This file cannot be opened Download File" at bounding box center [814, 415] width 162 height 104
click at [772, 408] on img at bounding box center [769, 415] width 72 height 72
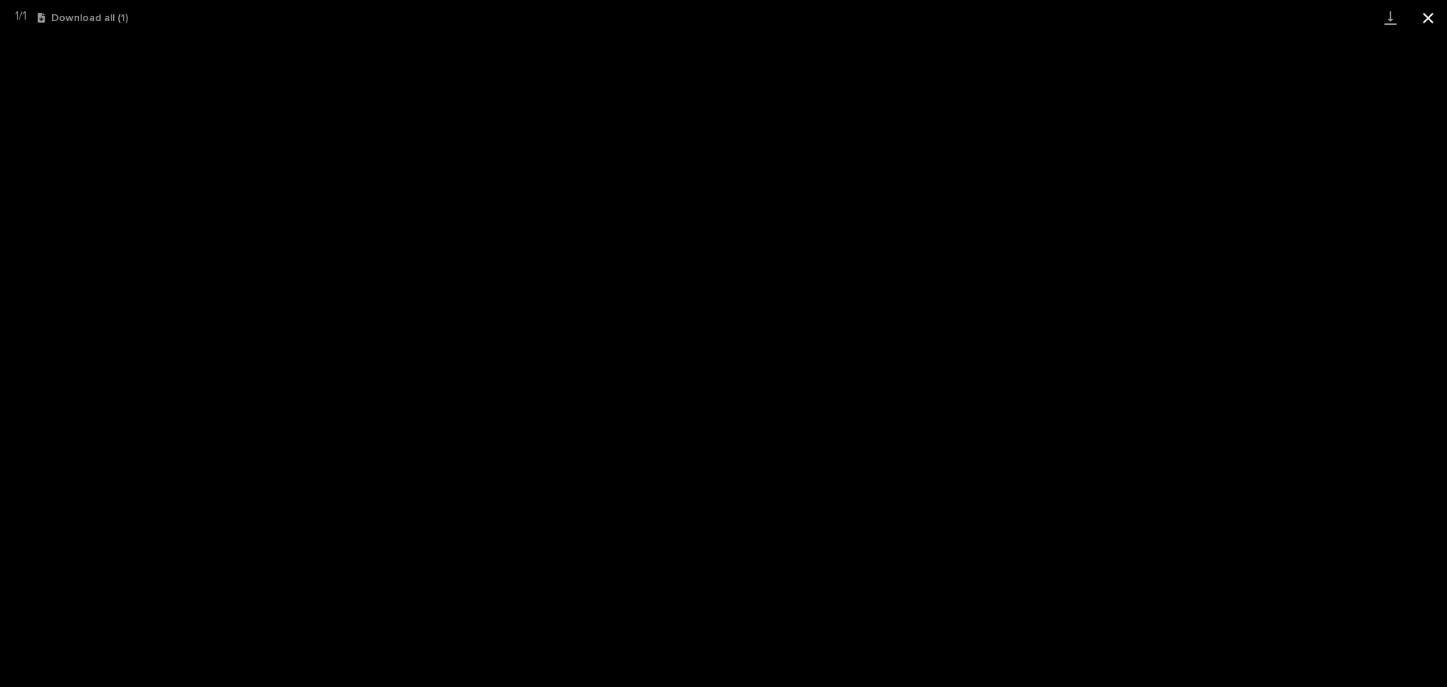
click at [1434, 13] on button "Close gallery" at bounding box center [1429, 17] width 38 height 35
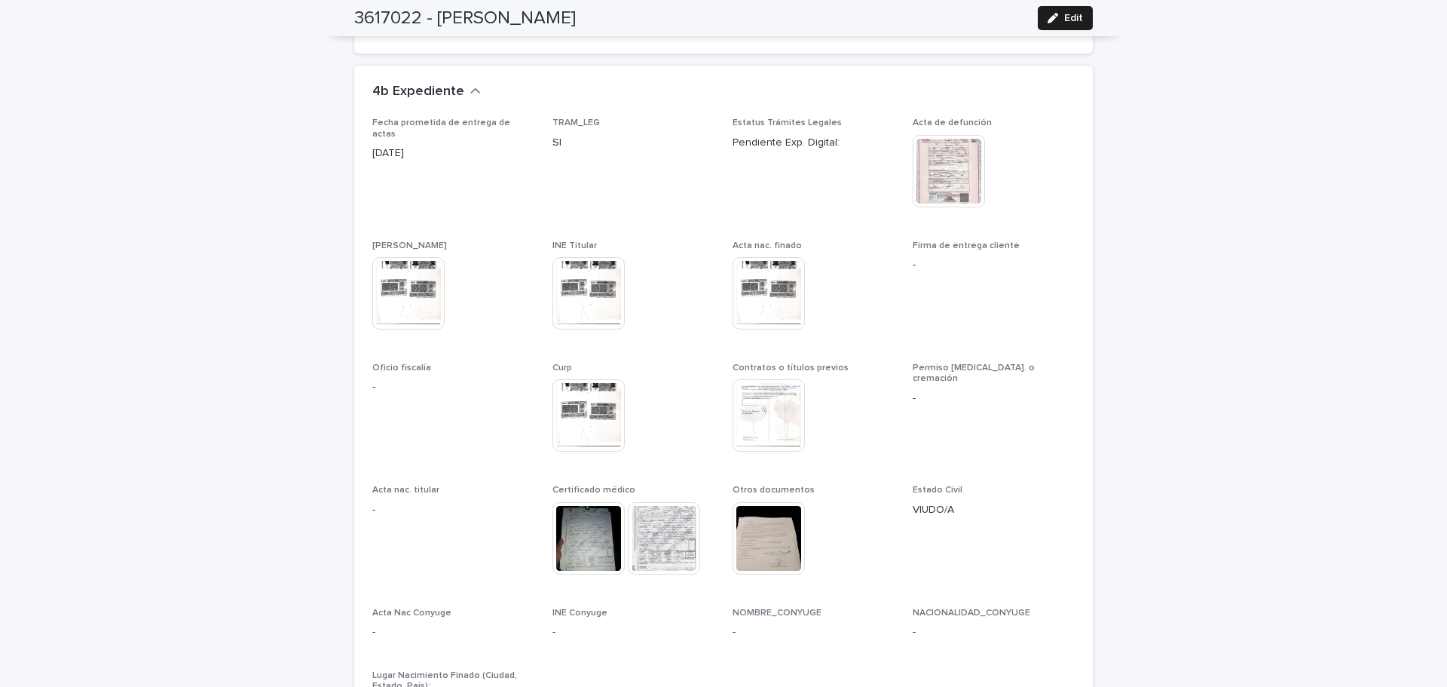
click at [766, 535] on img at bounding box center [769, 538] width 72 height 72
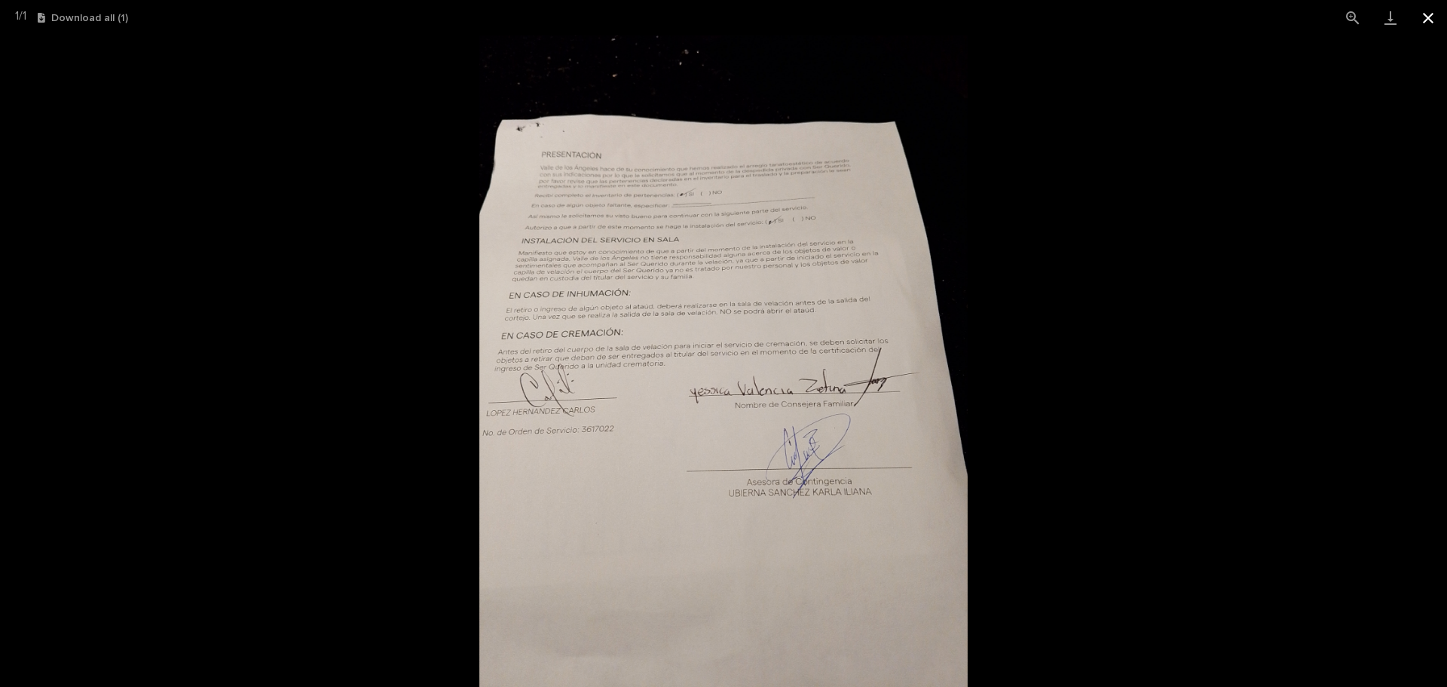
click at [1428, 18] on button "Close gallery" at bounding box center [1429, 17] width 38 height 35
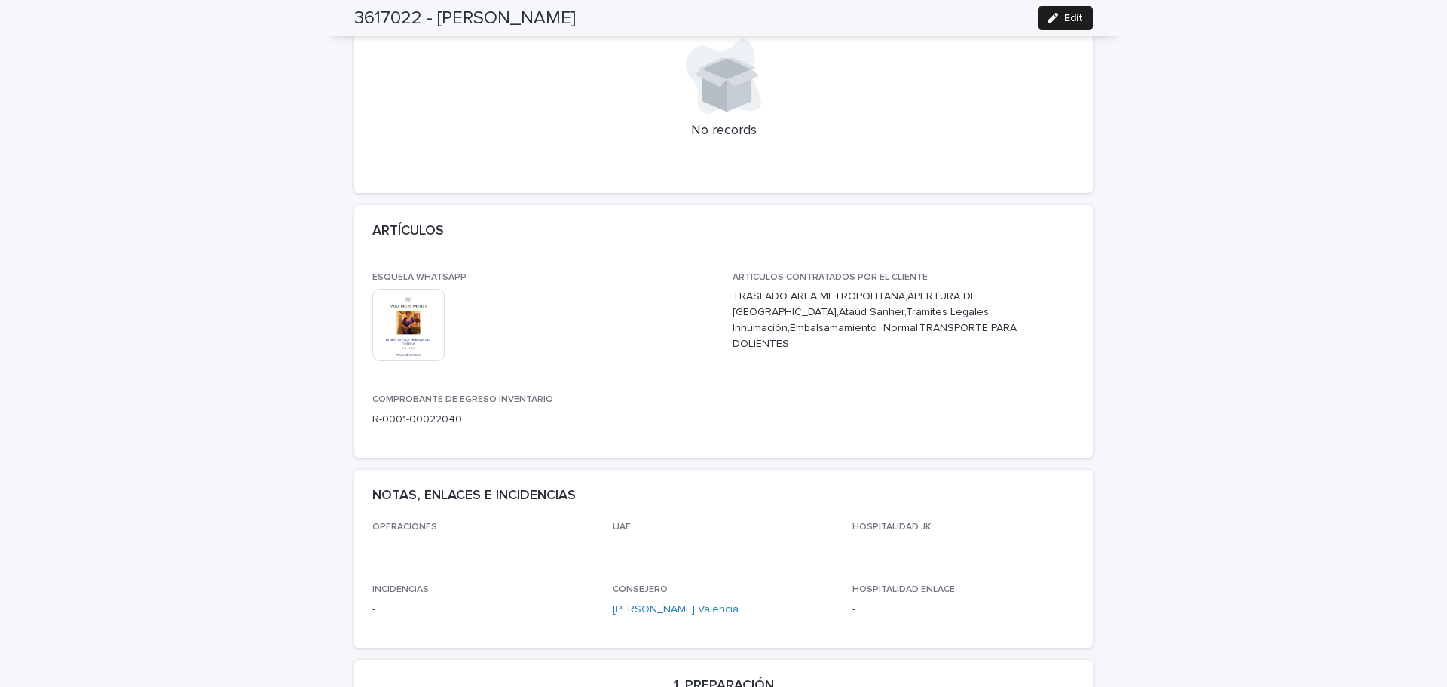
scroll to position [0, 0]
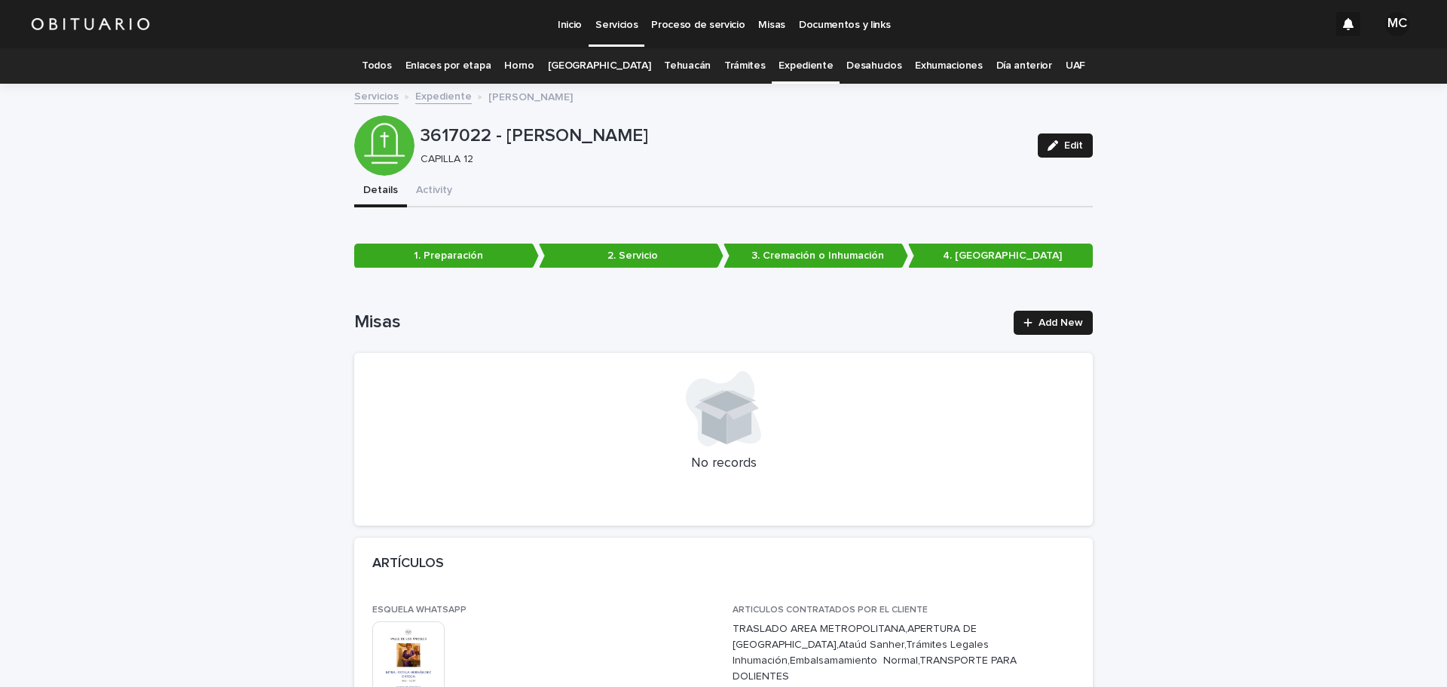
click at [428, 96] on link "Expediente" at bounding box center [443, 95] width 57 height 17
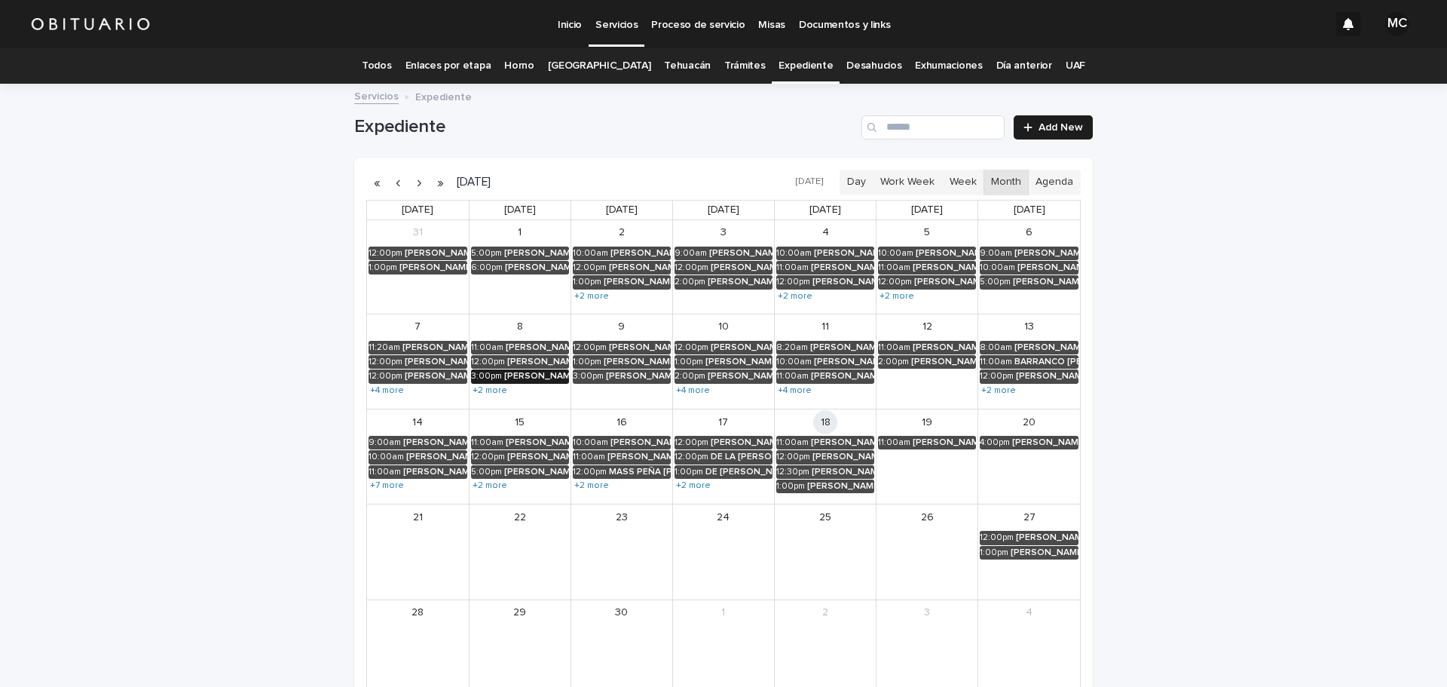
click at [517, 376] on div "[PERSON_NAME][DEMOGRAPHIC_DATA]" at bounding box center [536, 376] width 65 height 11
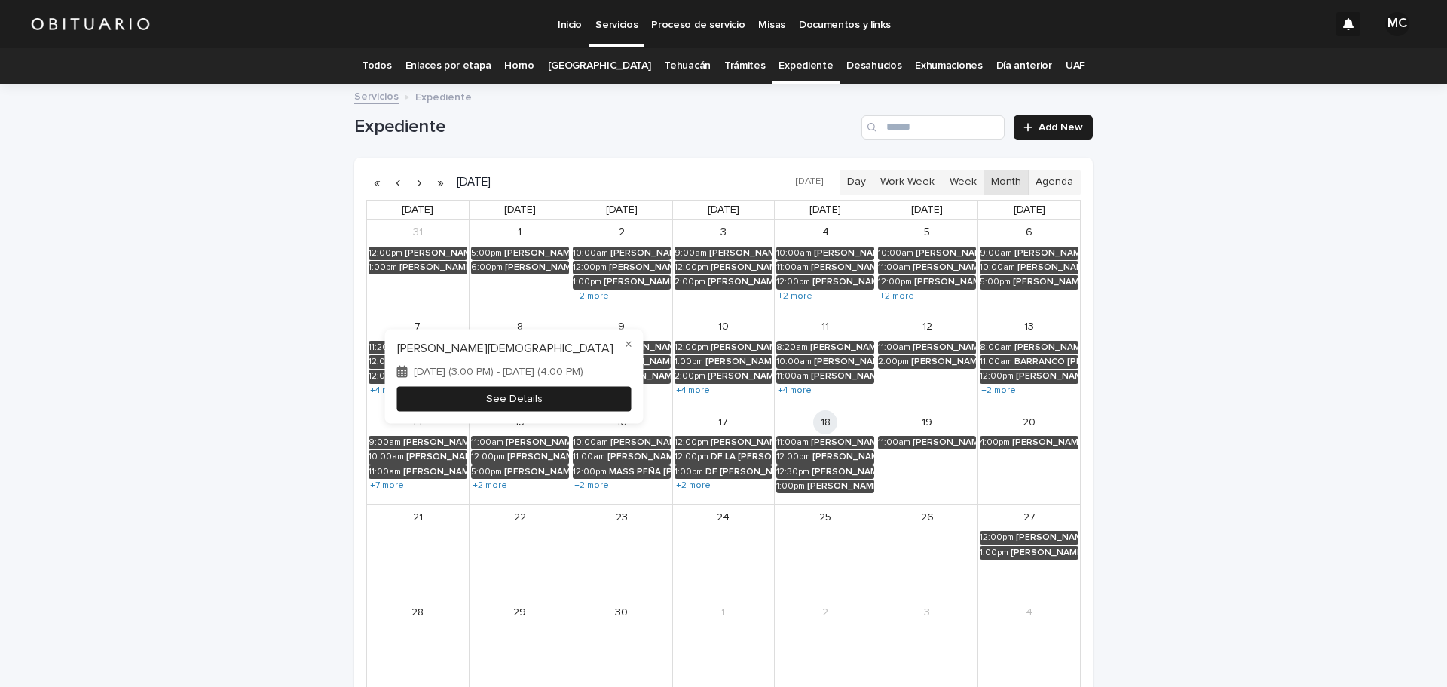
click at [521, 403] on button "See Details" at bounding box center [514, 399] width 234 height 25
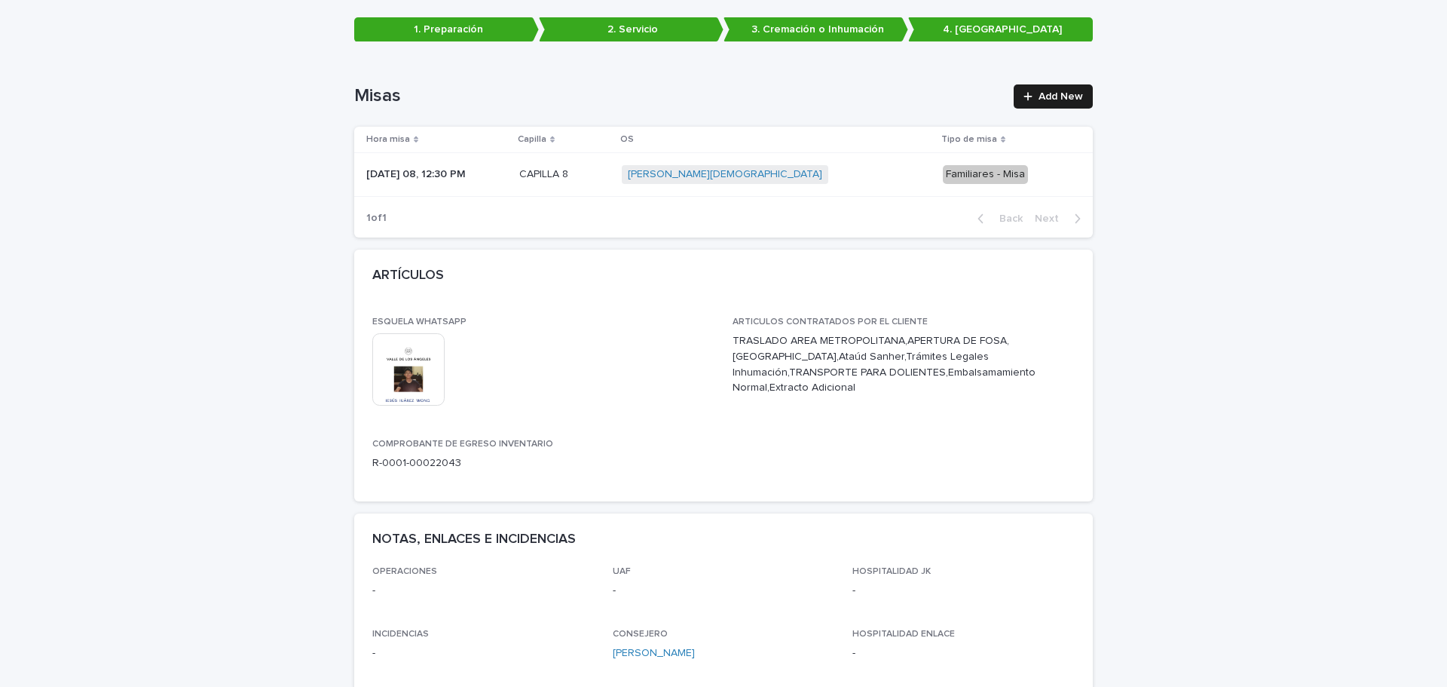
scroll to position [302, 0]
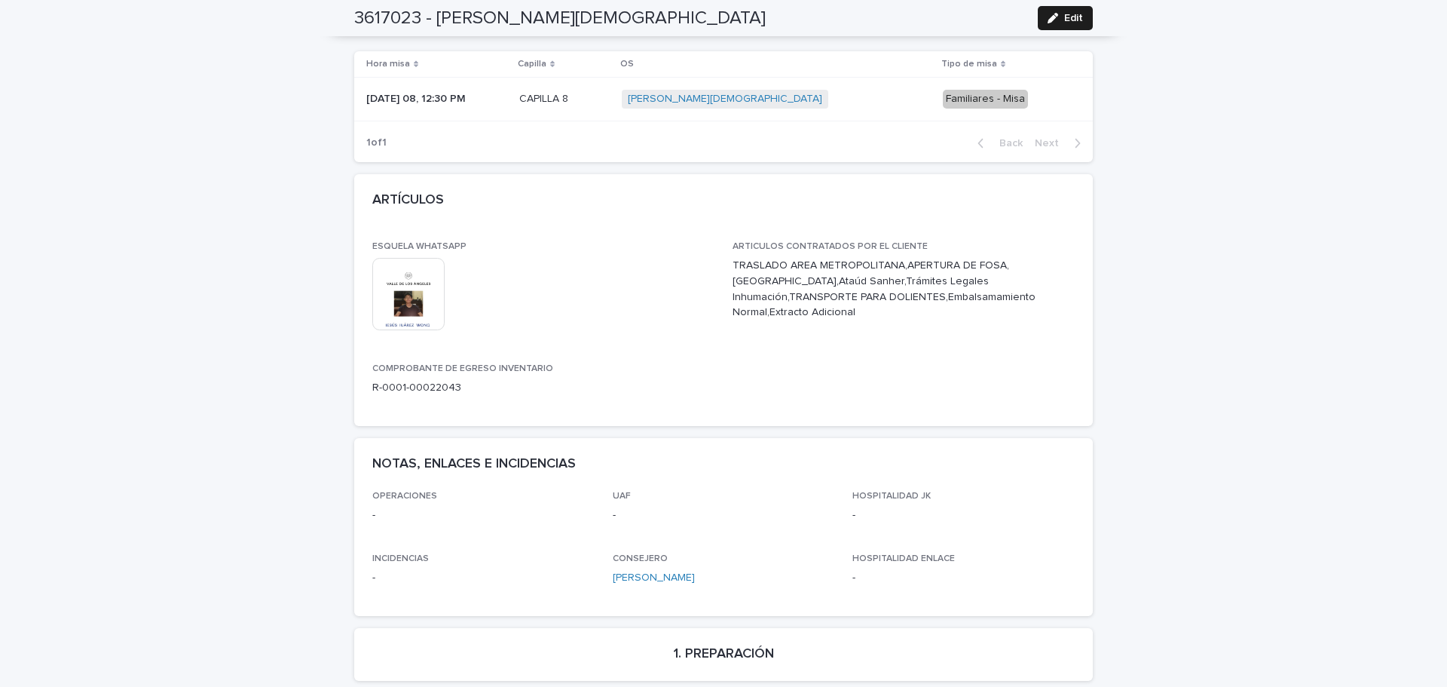
click at [389, 301] on img at bounding box center [408, 294] width 72 height 72
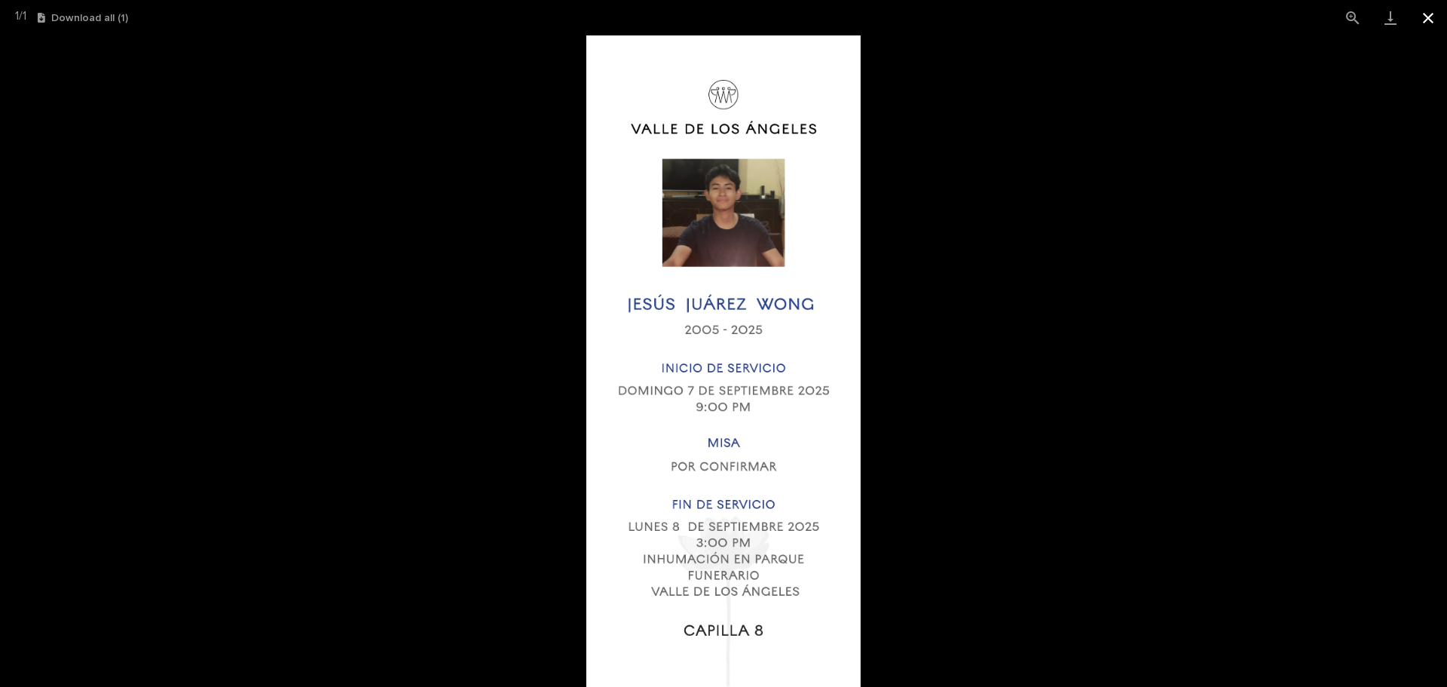
click at [1428, 20] on button "Close gallery" at bounding box center [1429, 17] width 38 height 35
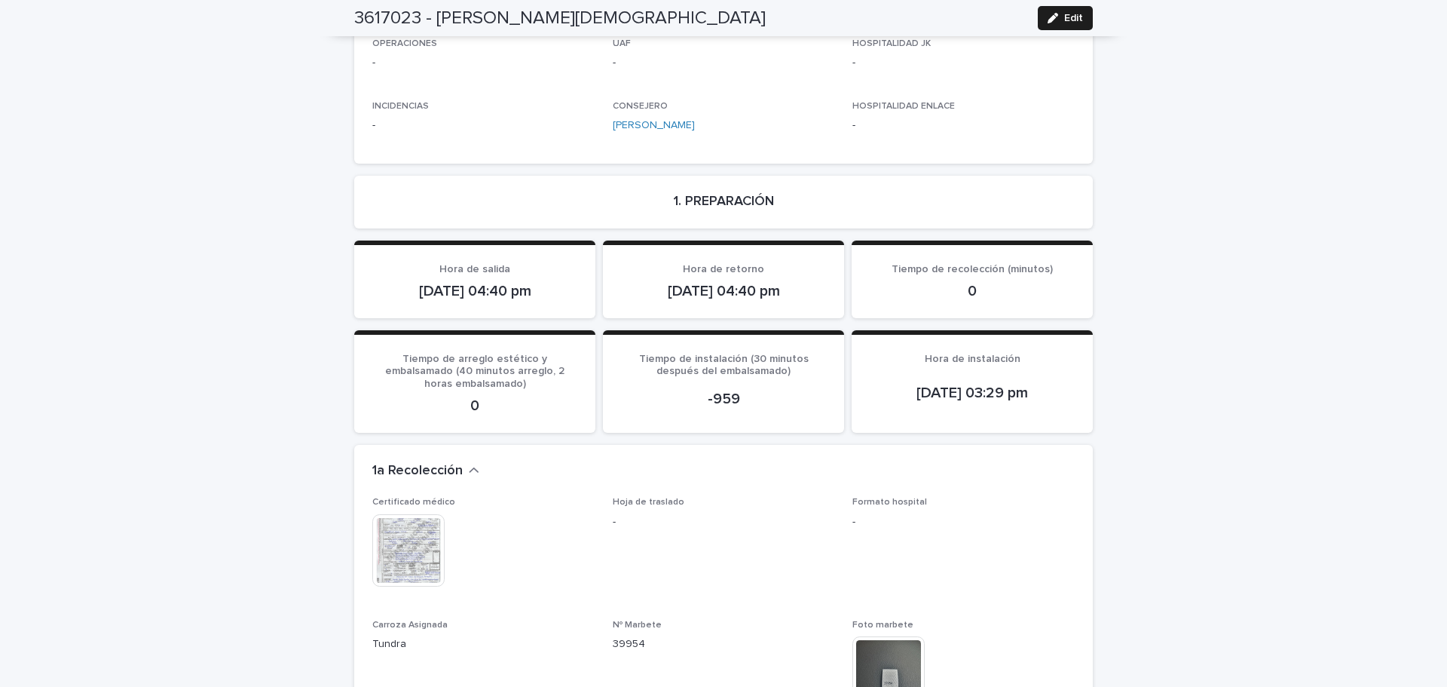
scroll to position [905, 0]
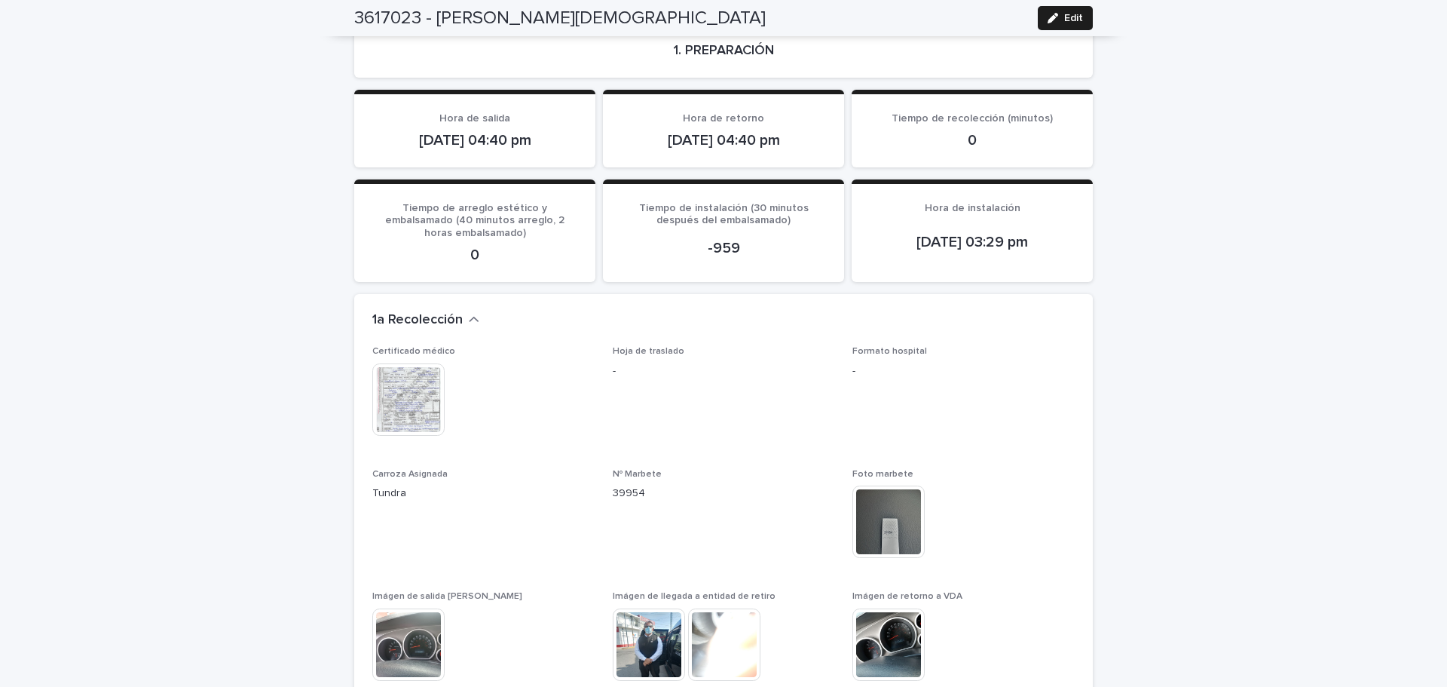
click at [385, 391] on img at bounding box center [408, 399] width 72 height 72
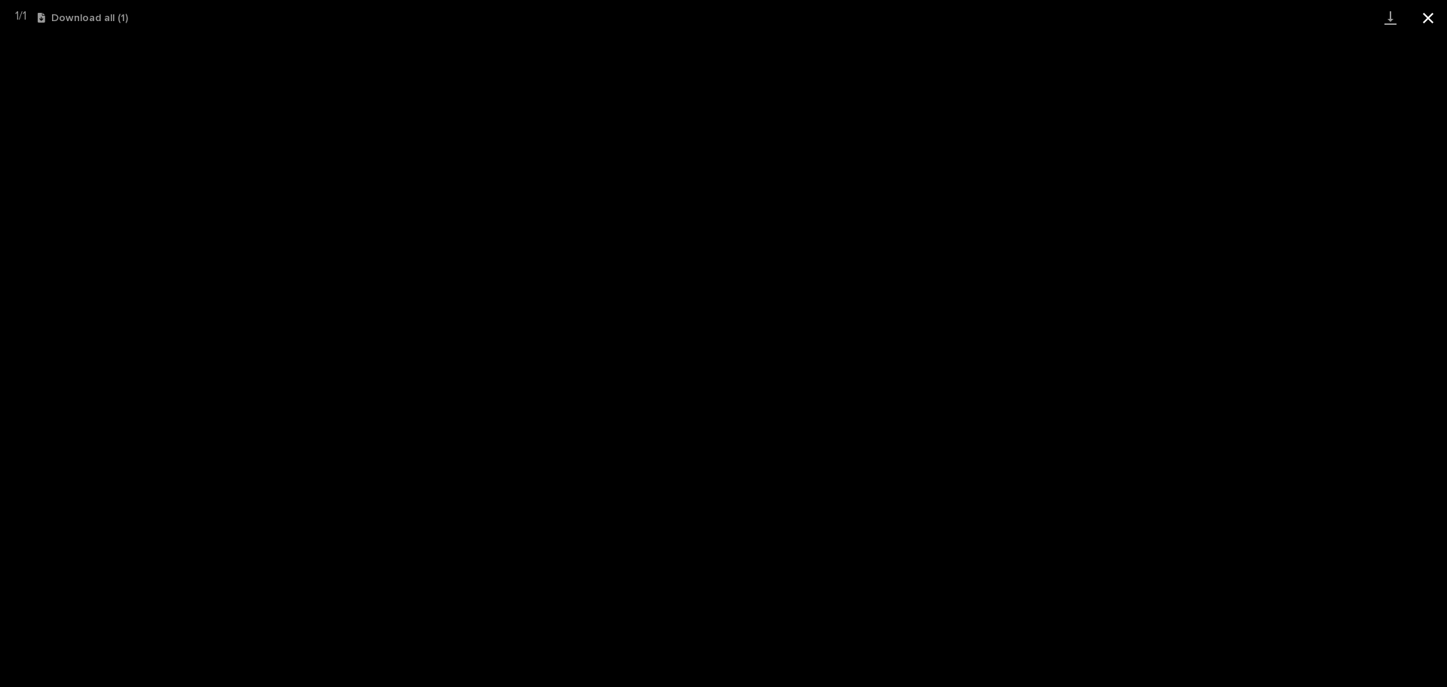
click at [1422, 16] on button "Close gallery" at bounding box center [1429, 17] width 38 height 35
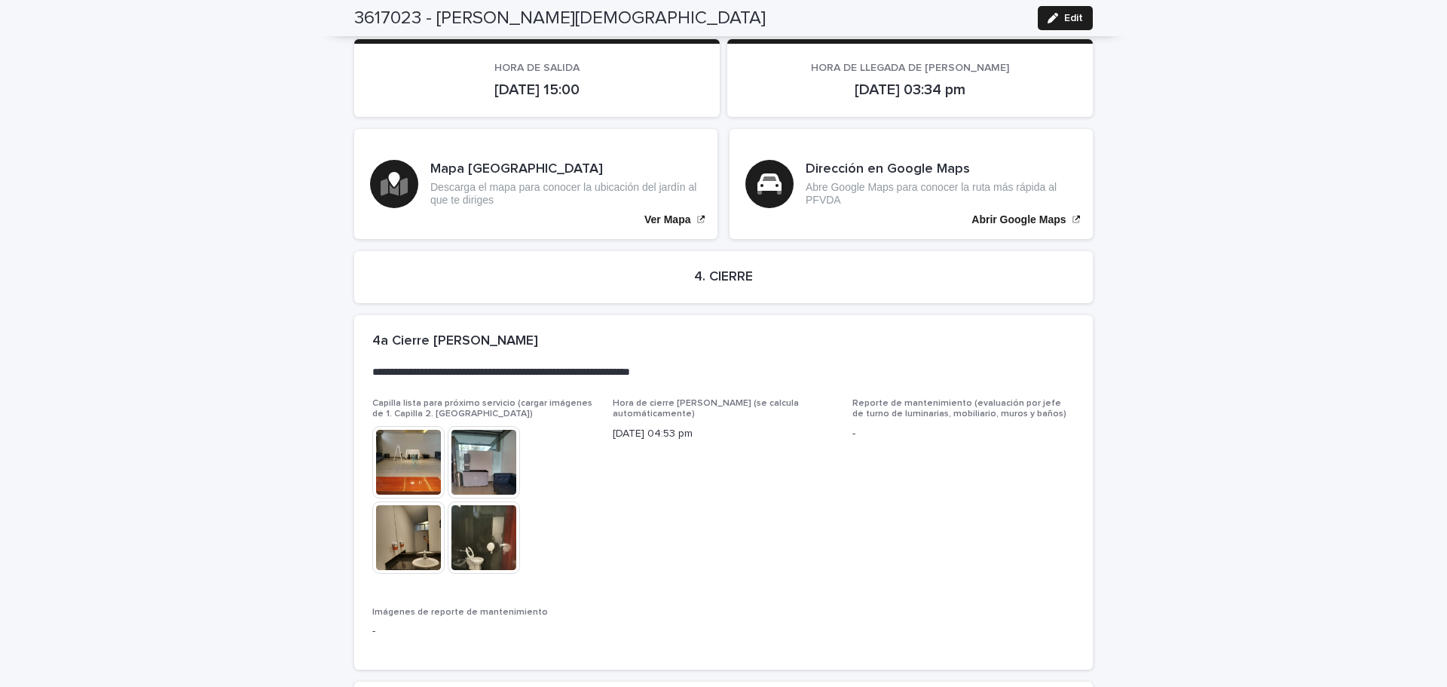
scroll to position [3254, 0]
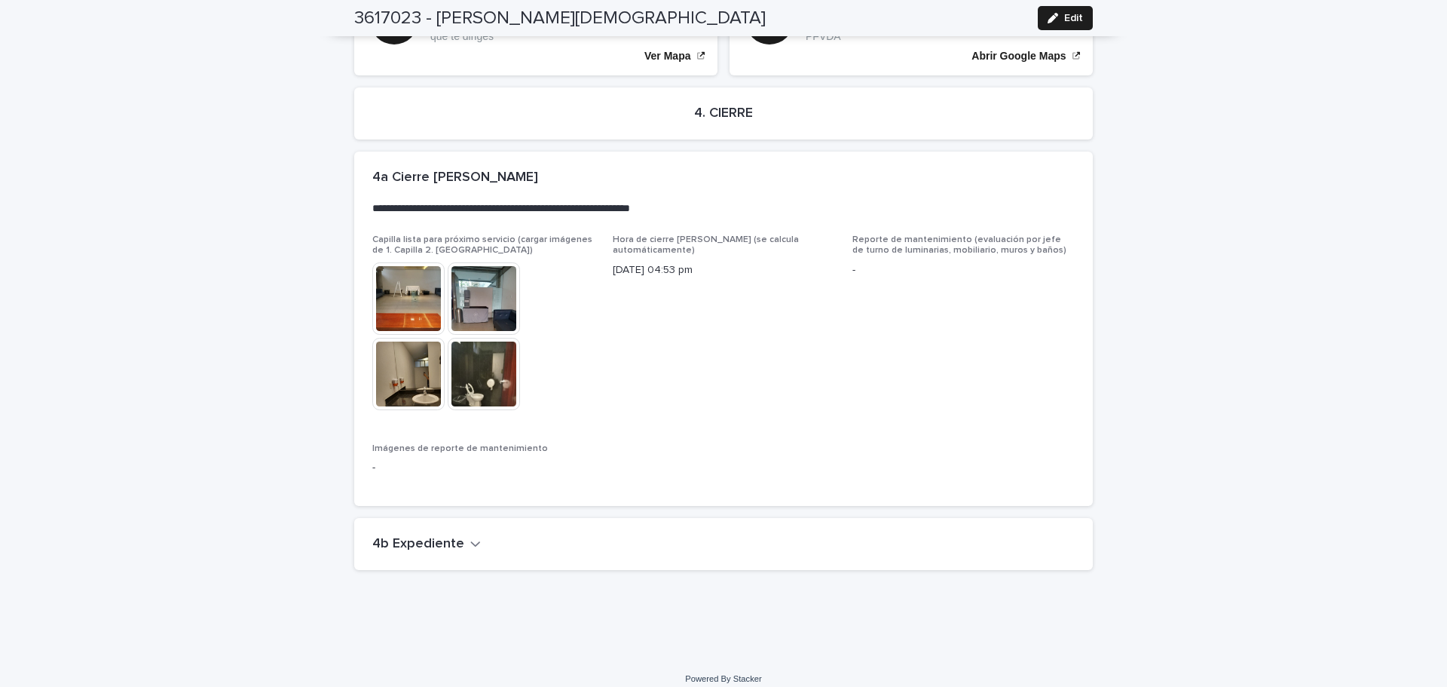
click at [449, 536] on h2 "4b Expediente" at bounding box center [418, 544] width 92 height 17
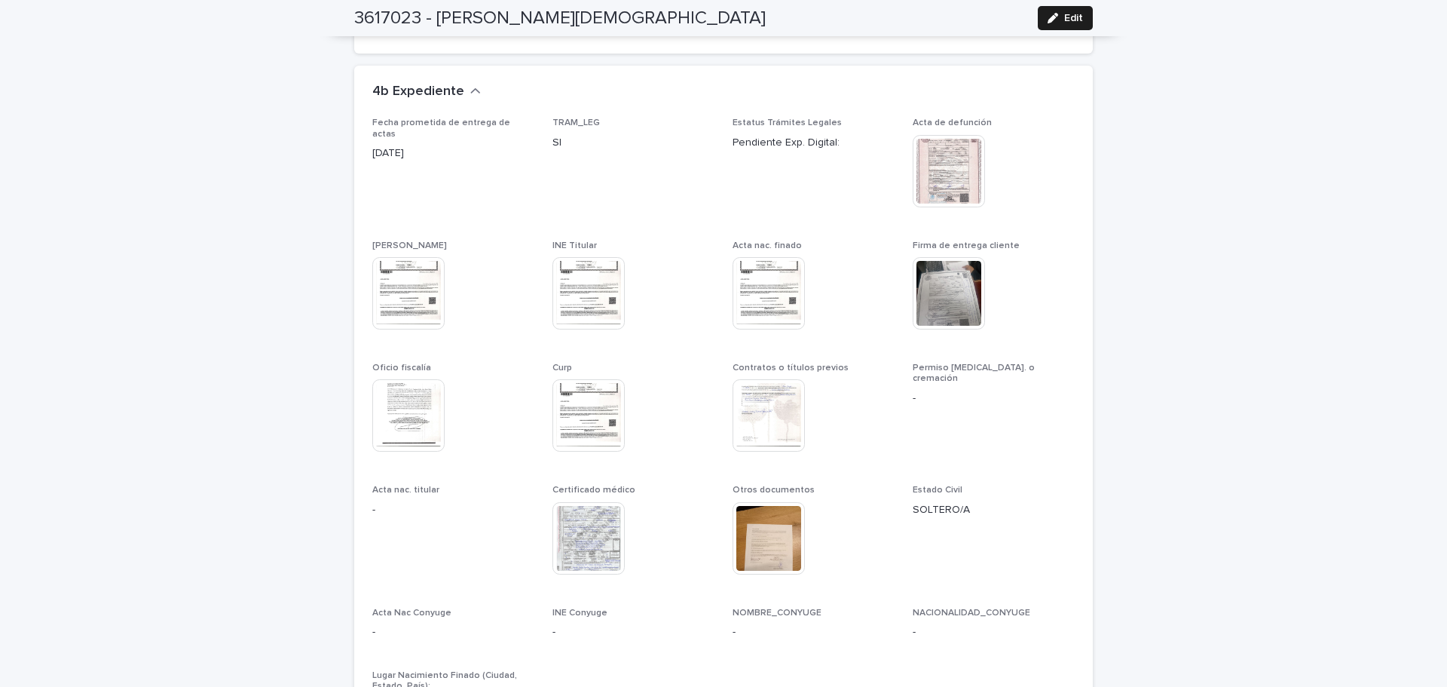
scroll to position [3782, 0]
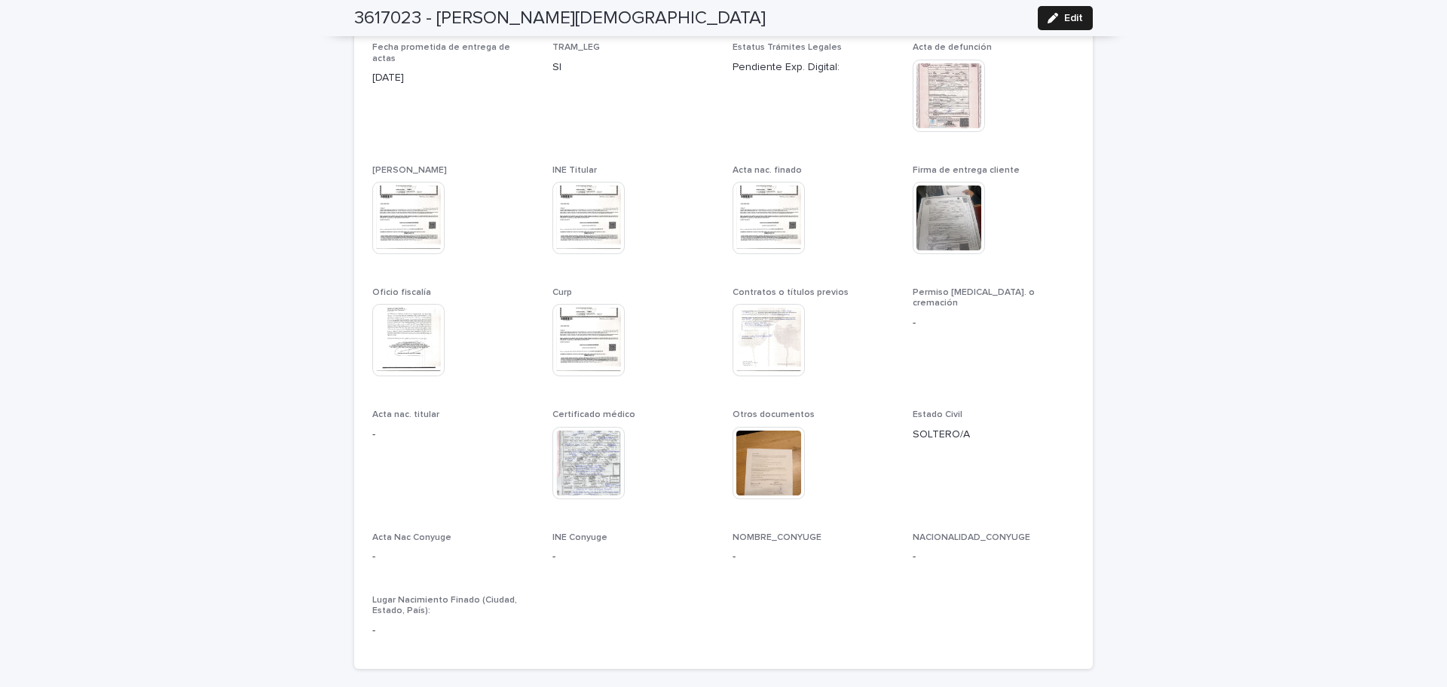
click at [776, 320] on img at bounding box center [769, 340] width 72 height 72
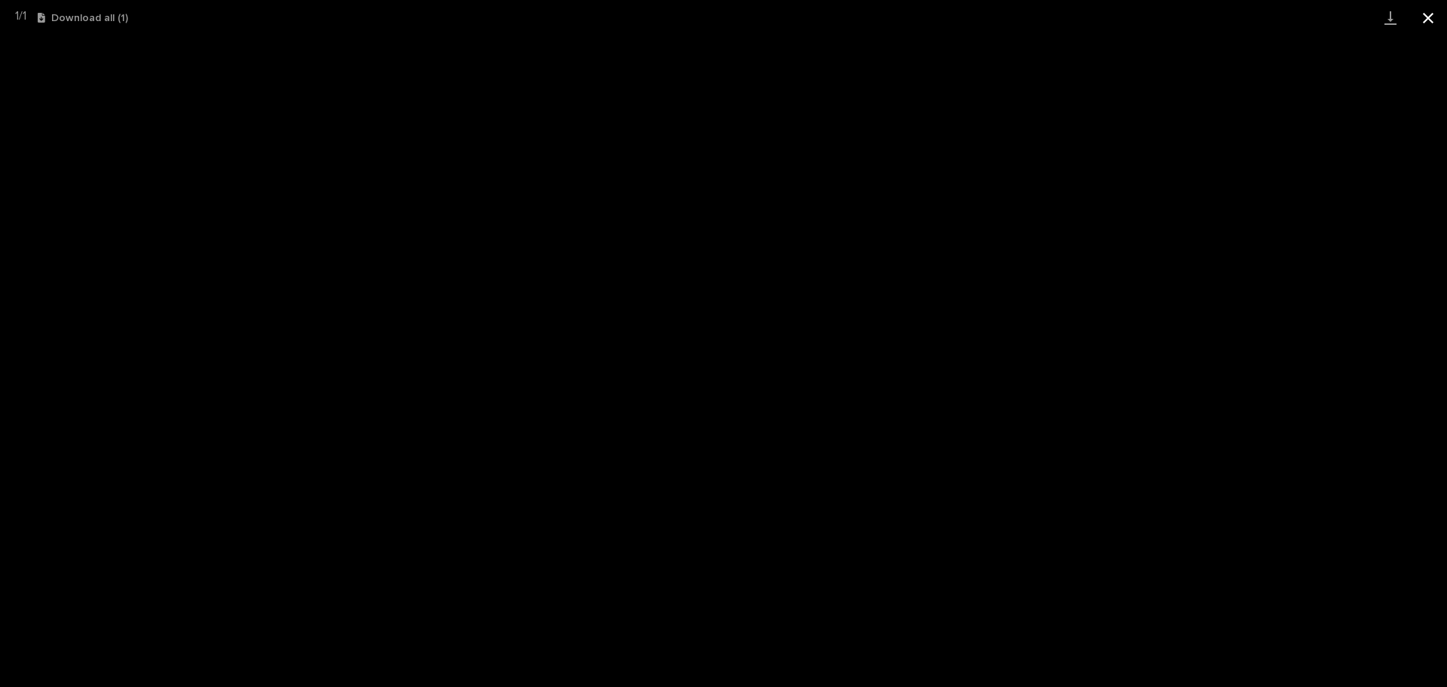
click at [1435, 19] on button "Close gallery" at bounding box center [1429, 17] width 38 height 35
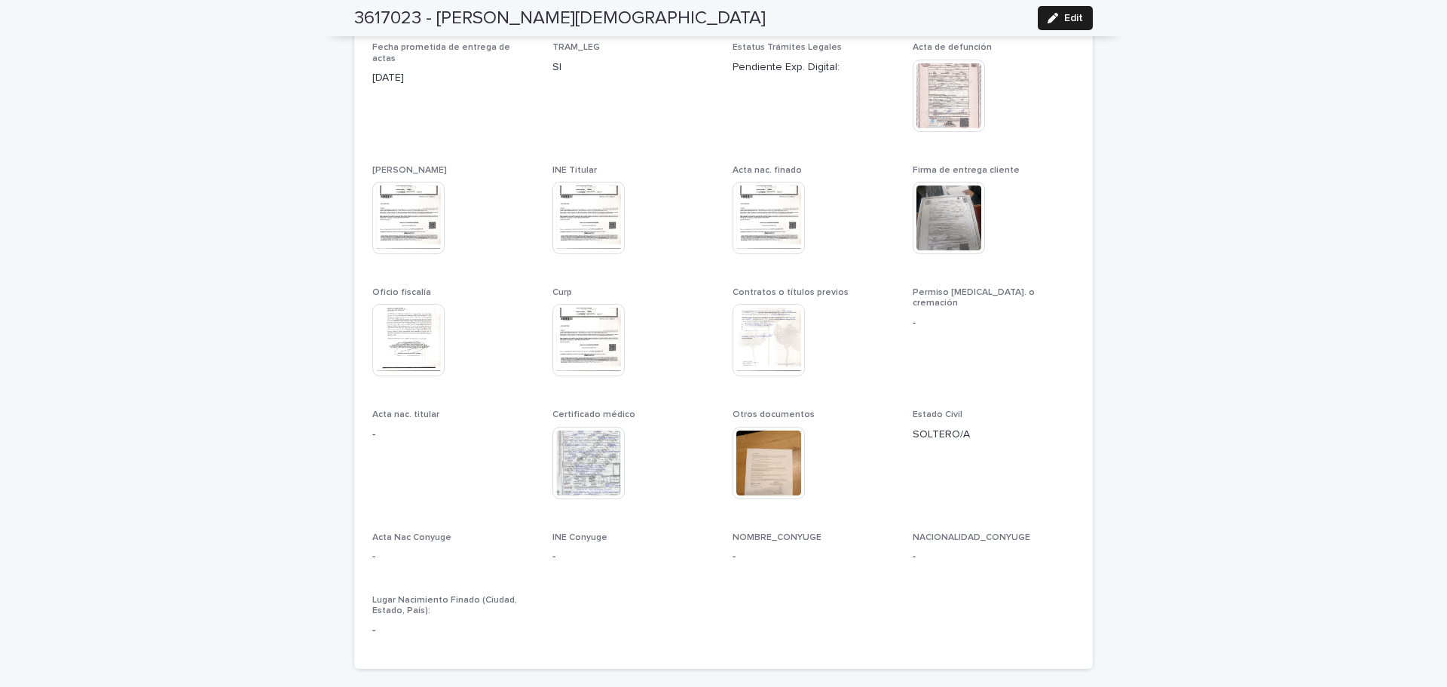
scroll to position [3706, 0]
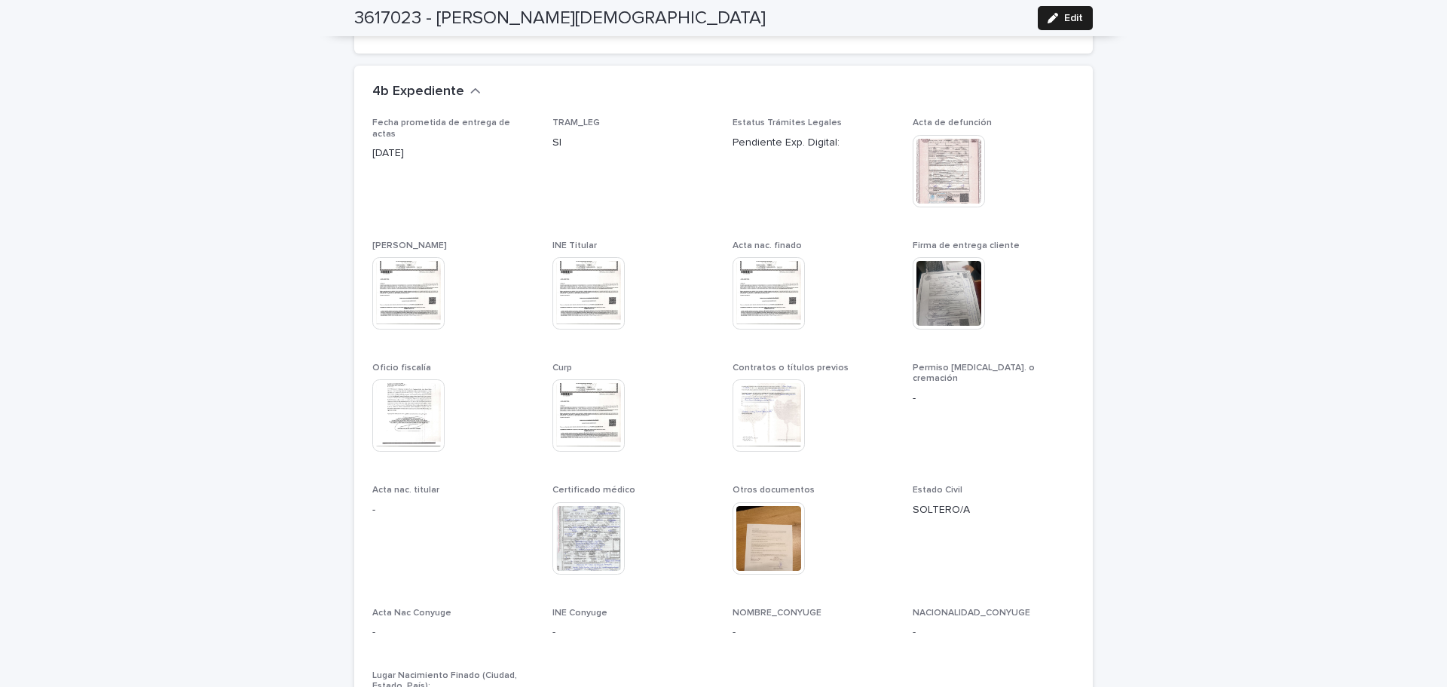
click at [751, 269] on img at bounding box center [769, 293] width 72 height 72
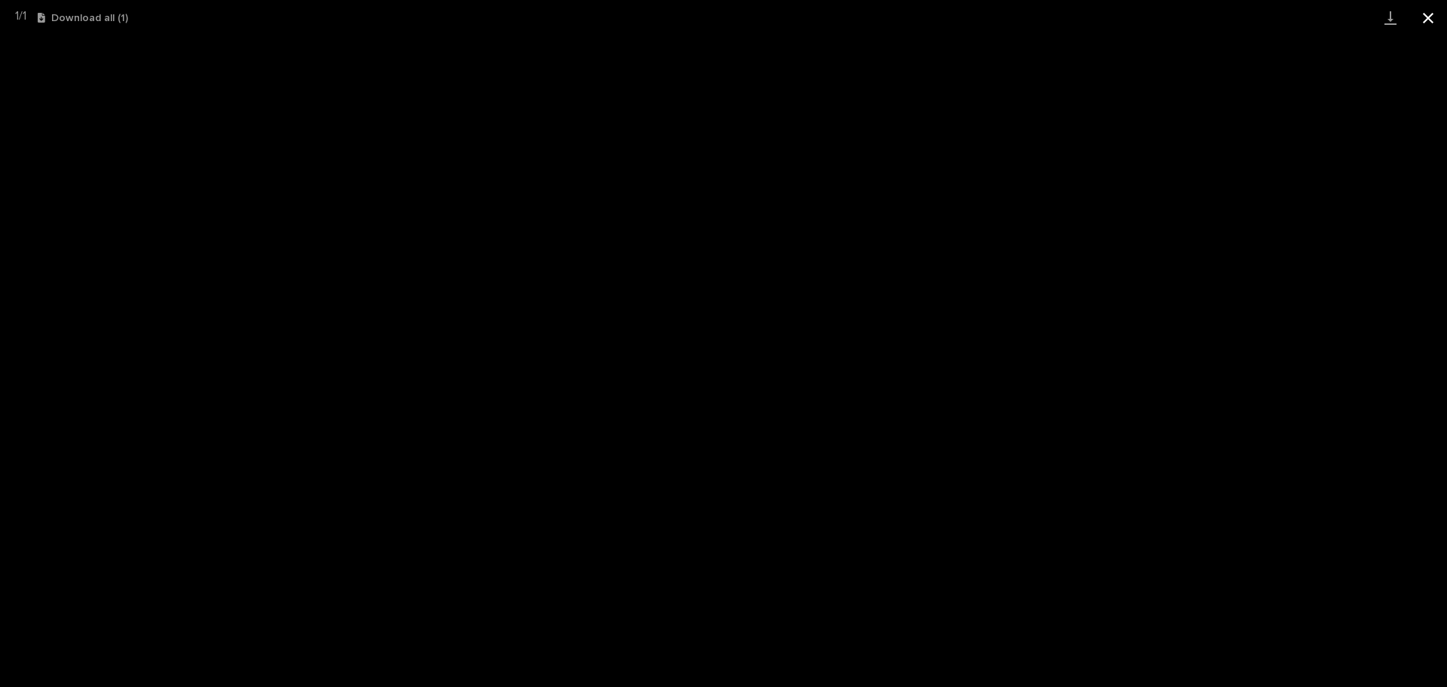
click at [1440, 17] on button "Close gallery" at bounding box center [1429, 17] width 38 height 35
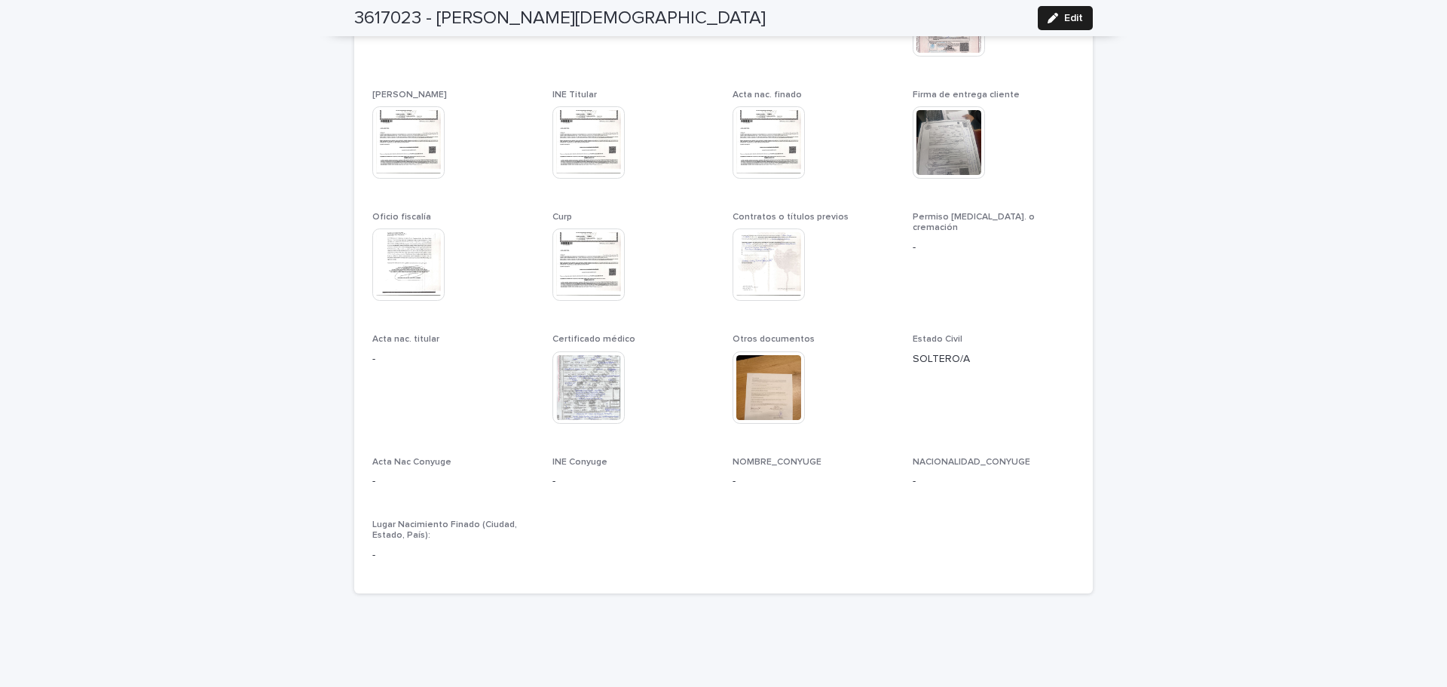
scroll to position [3782, 0]
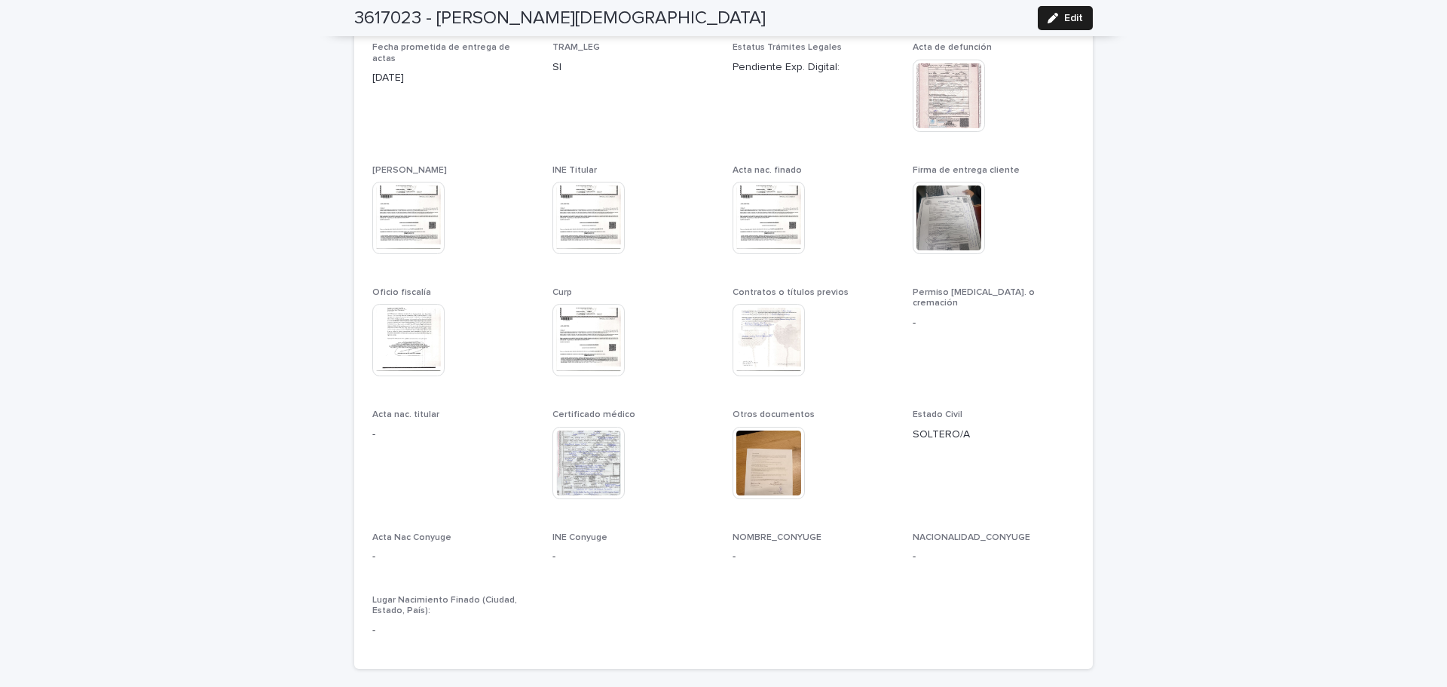
click at [413, 359] on img at bounding box center [408, 340] width 72 height 72
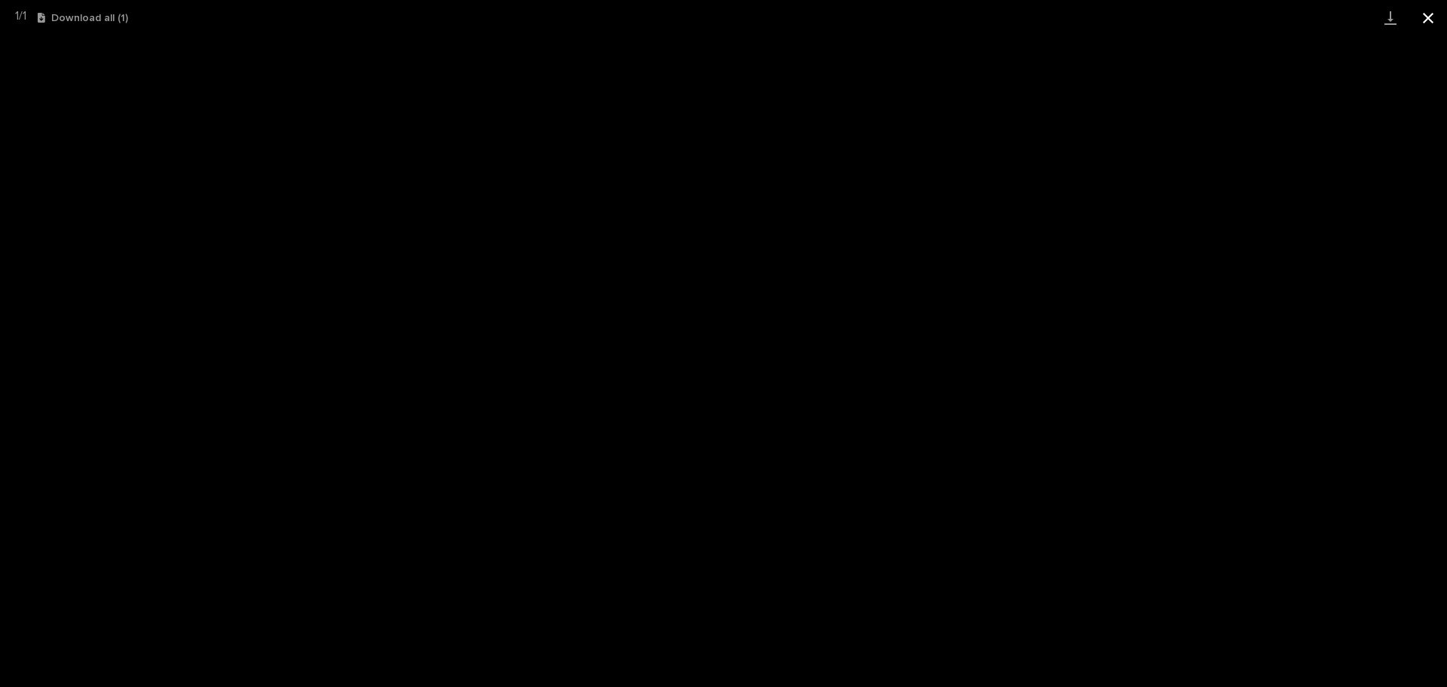
click at [1429, 13] on button "Close gallery" at bounding box center [1429, 17] width 38 height 35
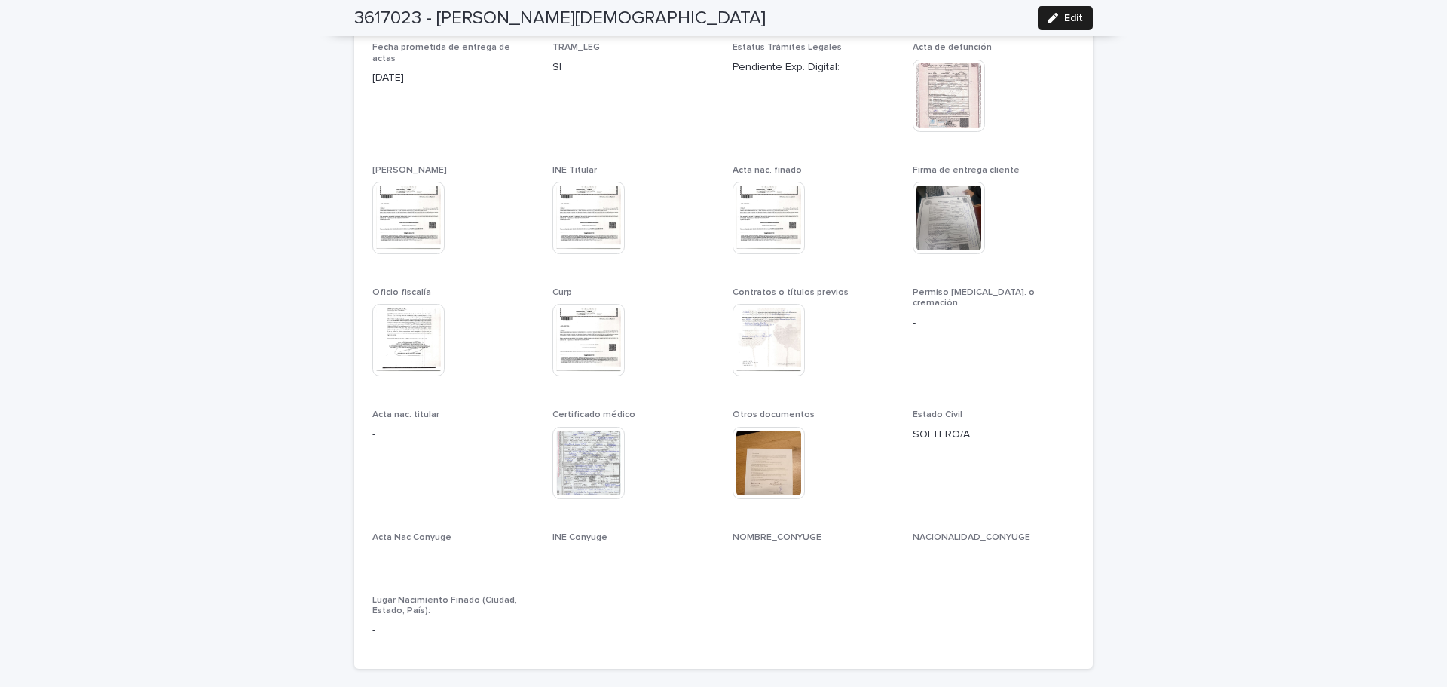
click at [761, 449] on img at bounding box center [769, 463] width 72 height 72
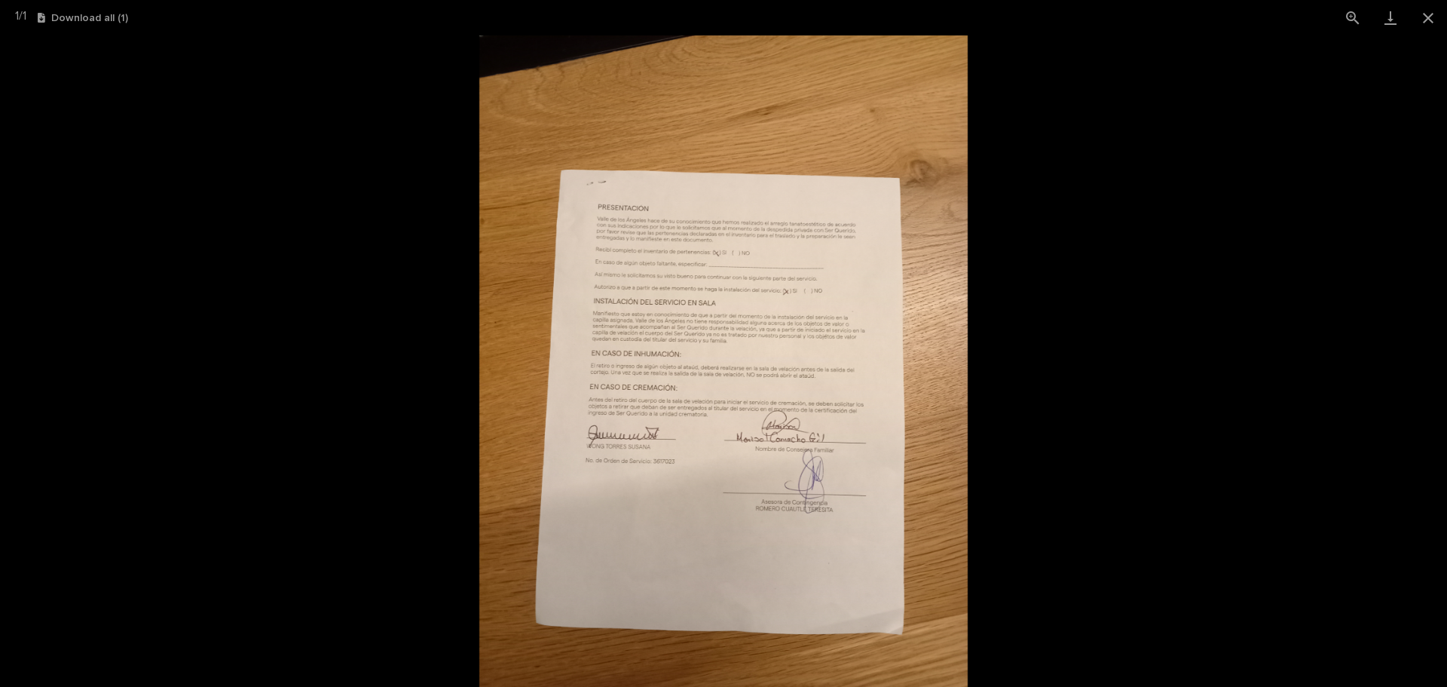
click at [924, 375] on img at bounding box center [723, 360] width 488 height 651
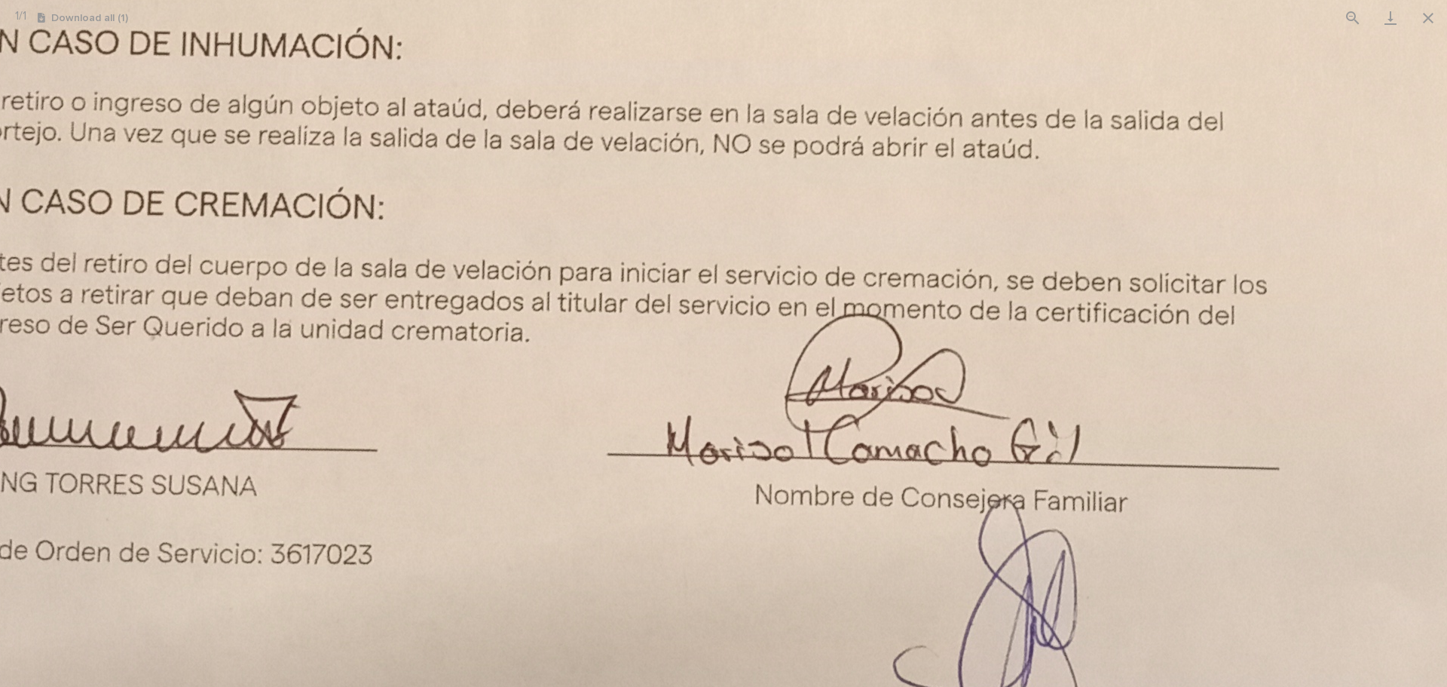
drag, startPoint x: 572, startPoint y: 346, endPoint x: 886, endPoint y: 118, distance: 388.1
click at [886, 118] on img at bounding box center [604, 79] width 2316 height 3087
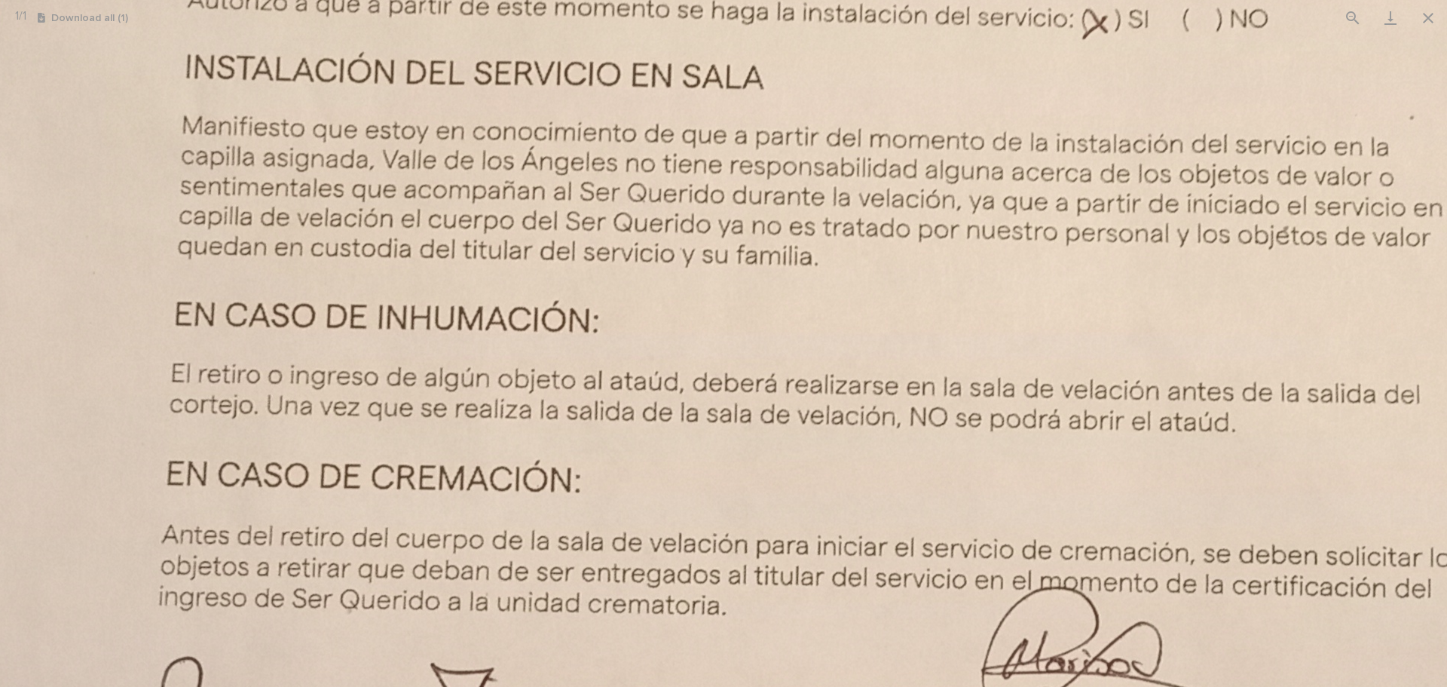
drag, startPoint x: 704, startPoint y: 240, endPoint x: 783, endPoint y: 574, distance: 343.9
click at [783, 574] on img at bounding box center [801, 352] width 2316 height 3087
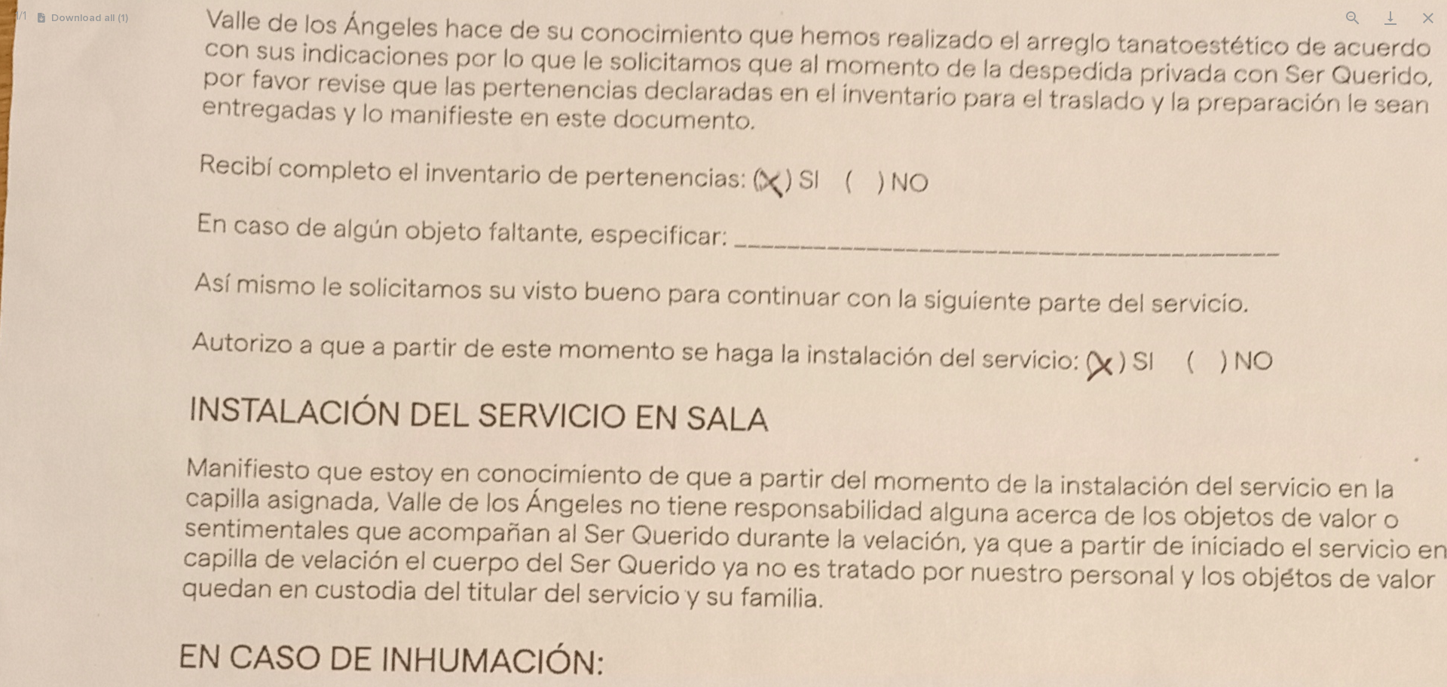
drag, startPoint x: 919, startPoint y: 220, endPoint x: 918, endPoint y: 466, distance: 245.7
click at [918, 466] on img at bounding box center [805, 694] width 2316 height 3087
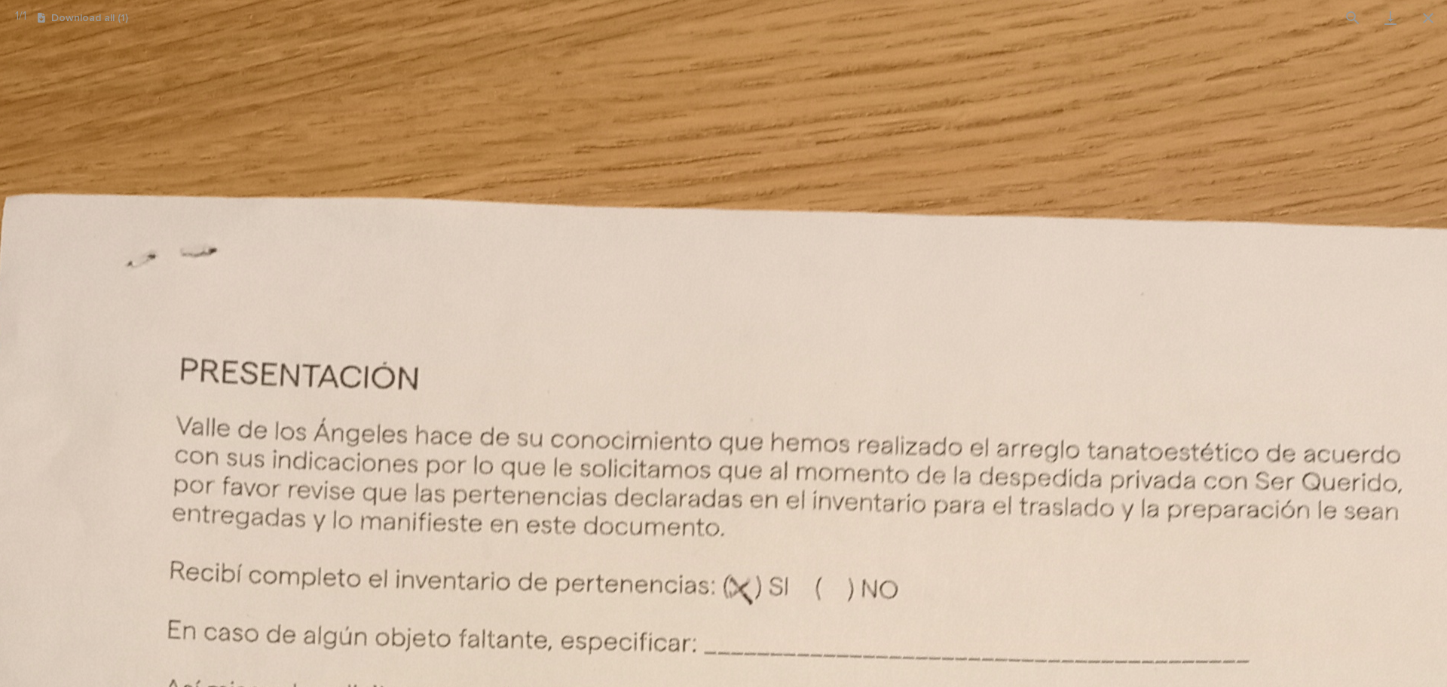
drag, startPoint x: 915, startPoint y: 305, endPoint x: 885, endPoint y: 516, distance: 212.5
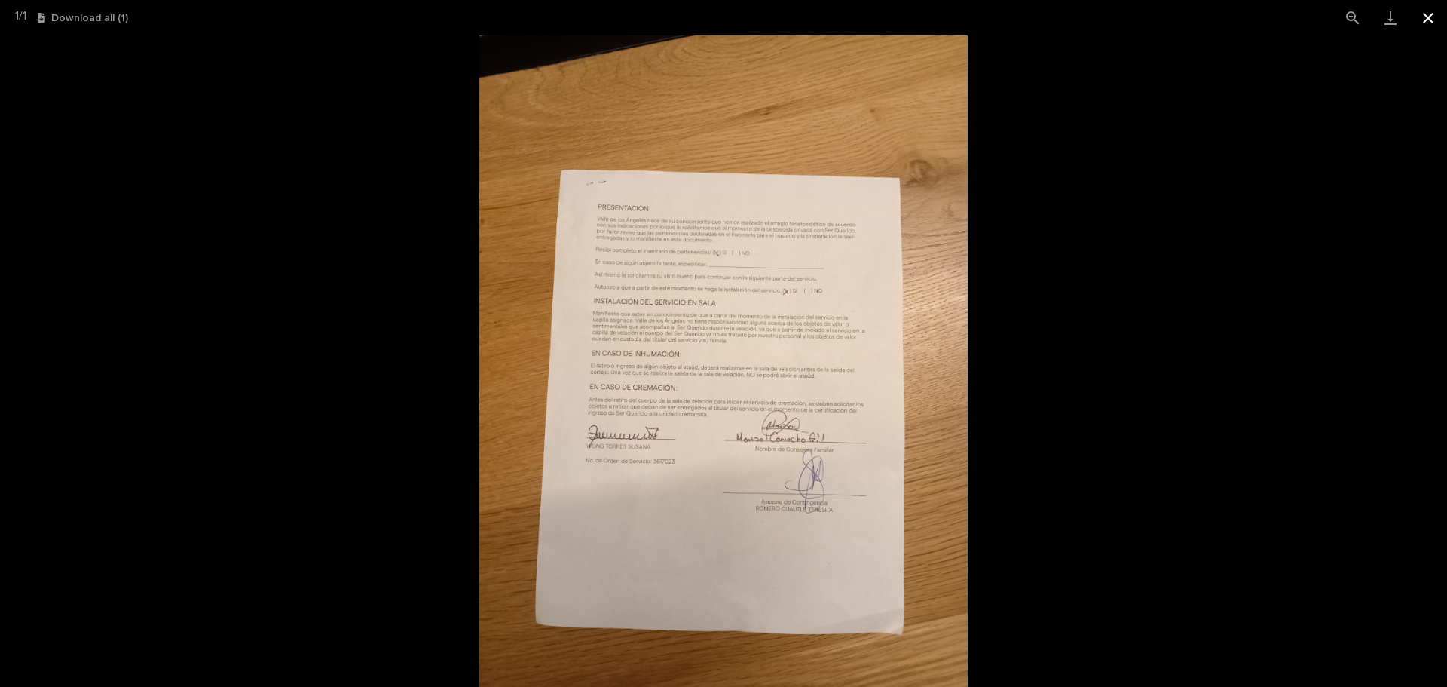
click at [1435, 26] on button "Close gallery" at bounding box center [1429, 17] width 38 height 35
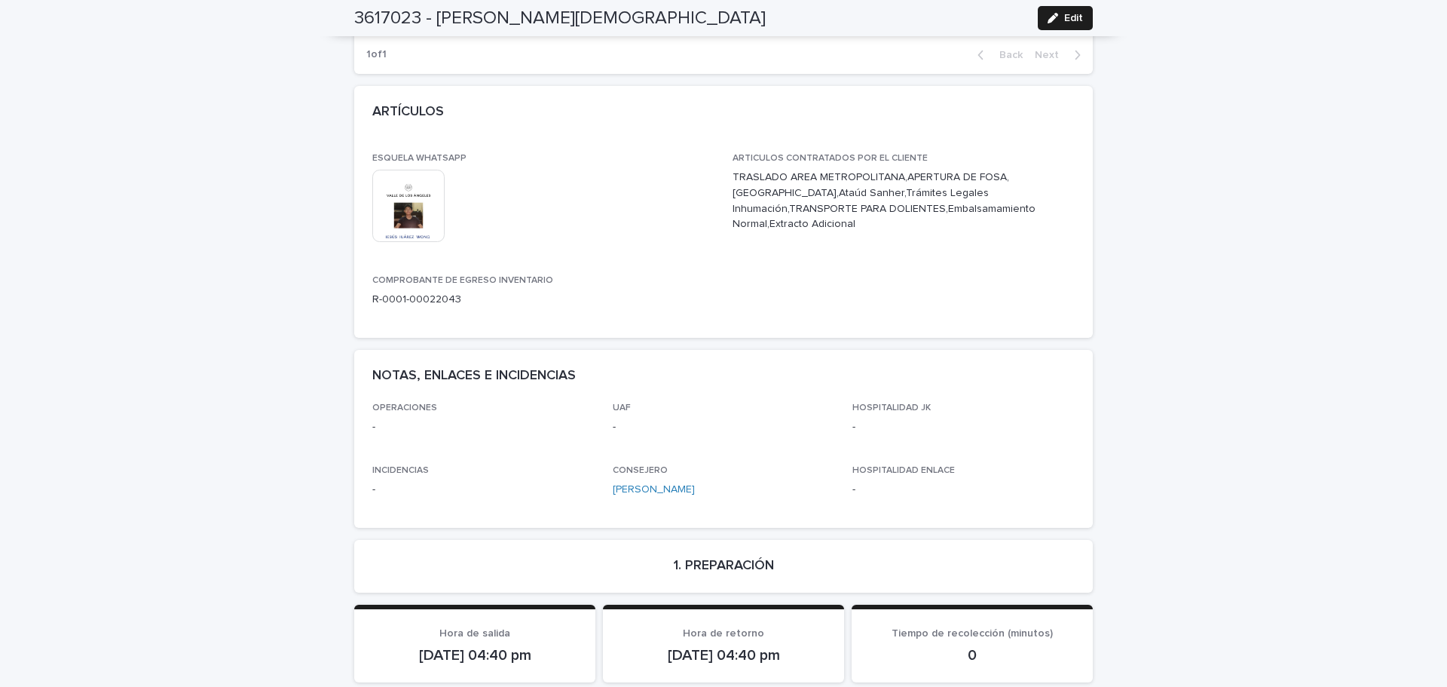
scroll to position [540, 0]
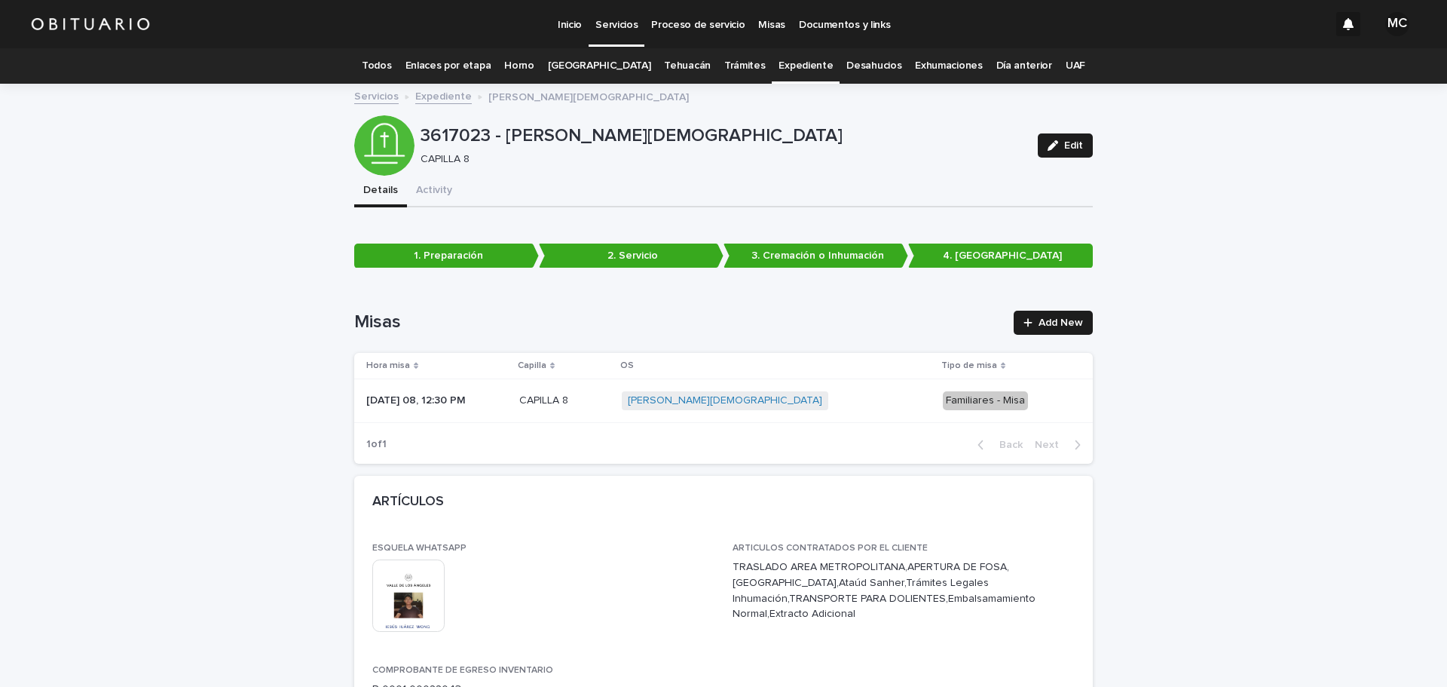
click at [452, 95] on link "Expediente" at bounding box center [443, 95] width 57 height 17
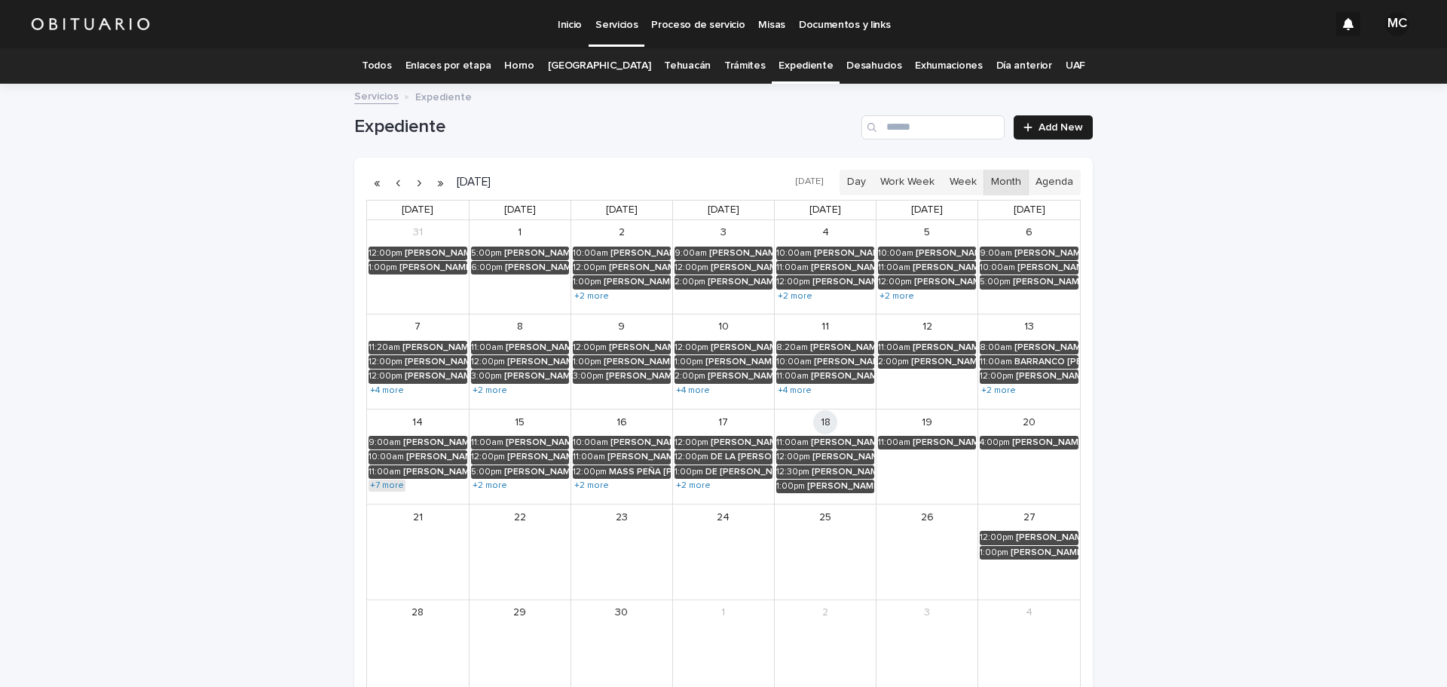
click at [385, 485] on link "+7 more" at bounding box center [387, 485] width 37 height 12
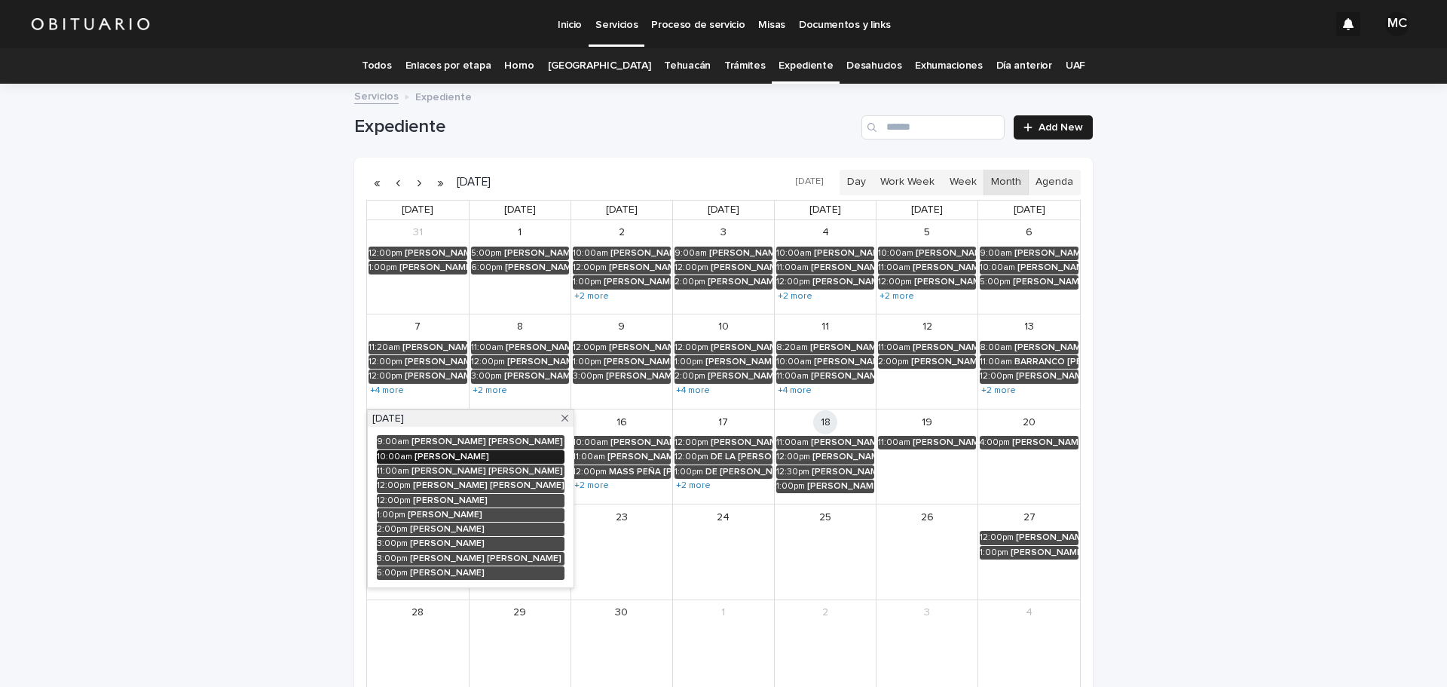
click at [423, 455] on div "[PERSON_NAME]" at bounding box center [490, 457] width 150 height 11
click at [382, 483] on button "See Details" at bounding box center [483, 479] width 202 height 25
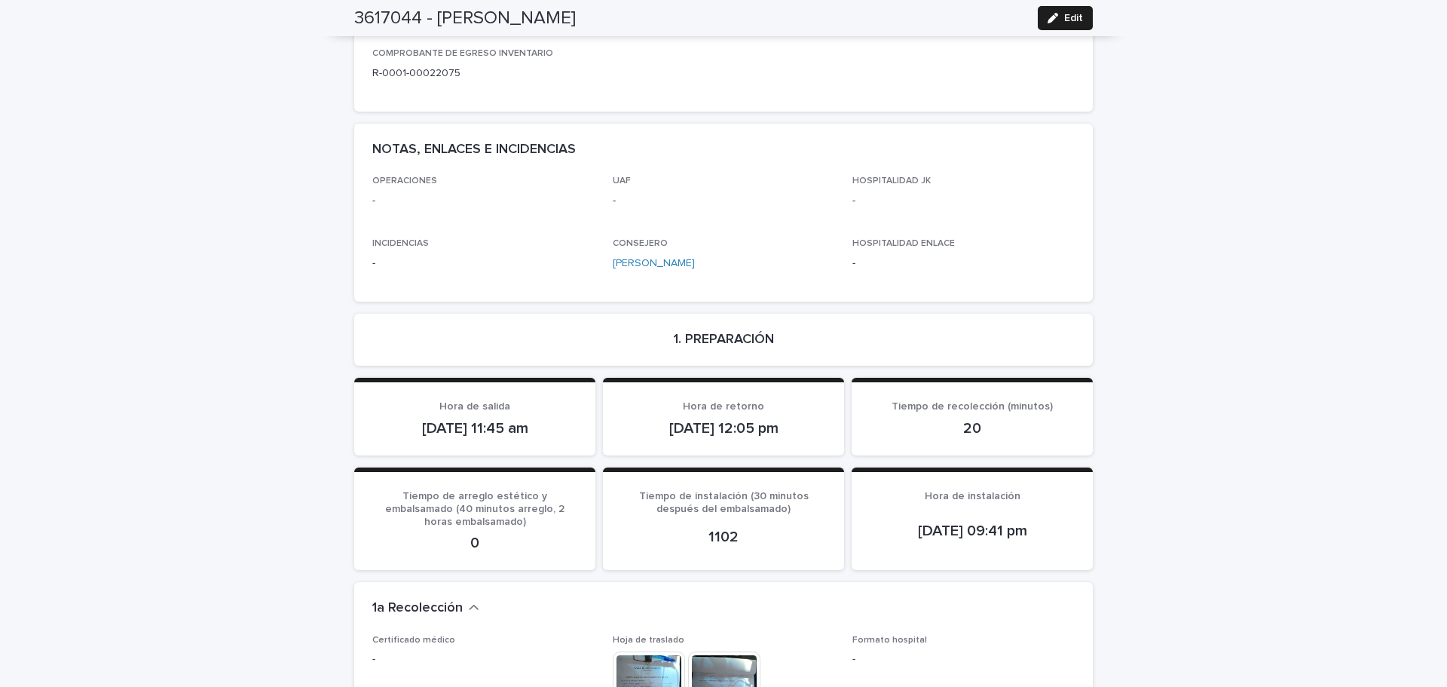
scroll to position [754, 0]
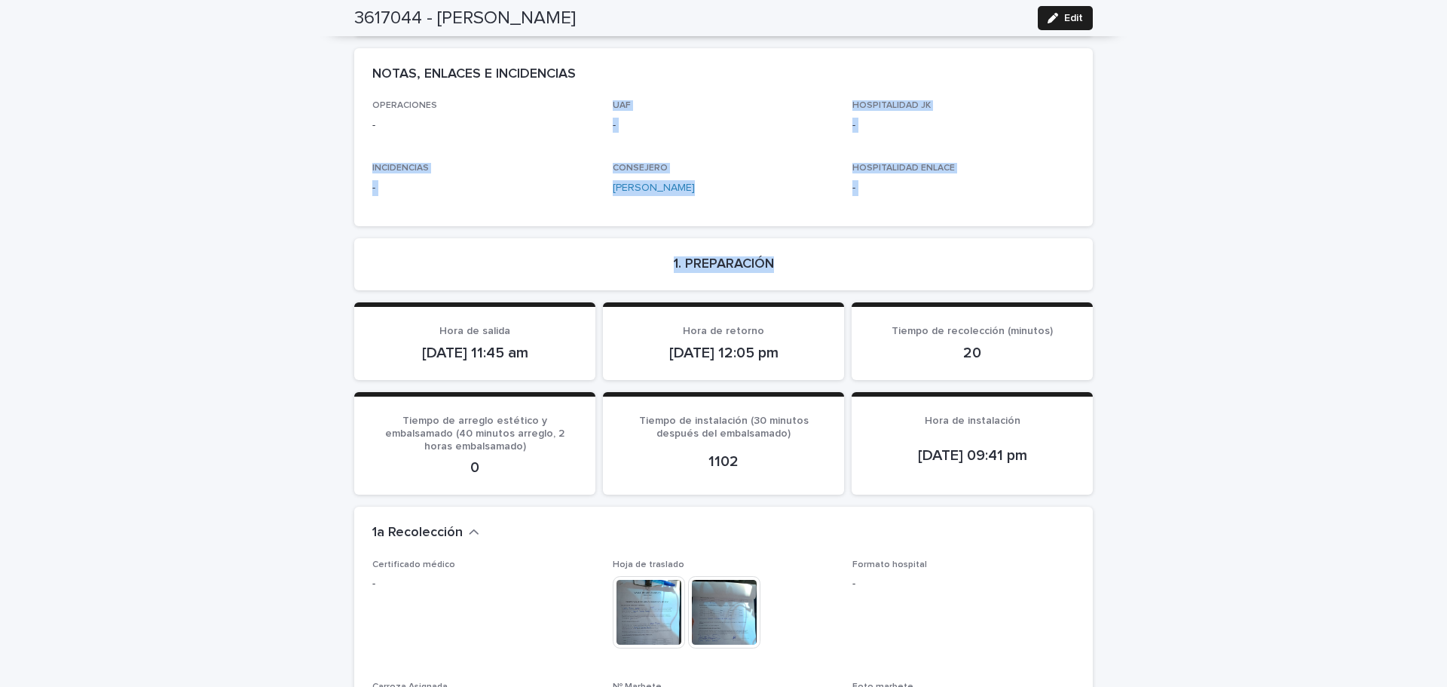
drag, startPoint x: 590, startPoint y: 150, endPoint x: 820, endPoint y: 278, distance: 263.2
click at [879, 210] on div "OPERACIONES - UAF - HOSPITALIDAD JK - INCIDENCIAS - CONSEJERO [PERSON_NAME] San…" at bounding box center [723, 162] width 739 height 125
